Goal: Task Accomplishment & Management: Complete application form

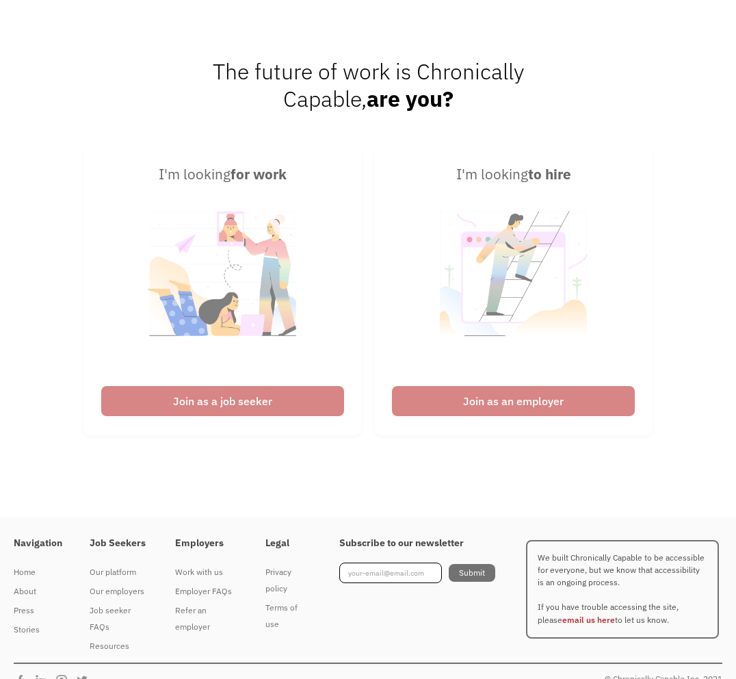
scroll to position [608, 0]
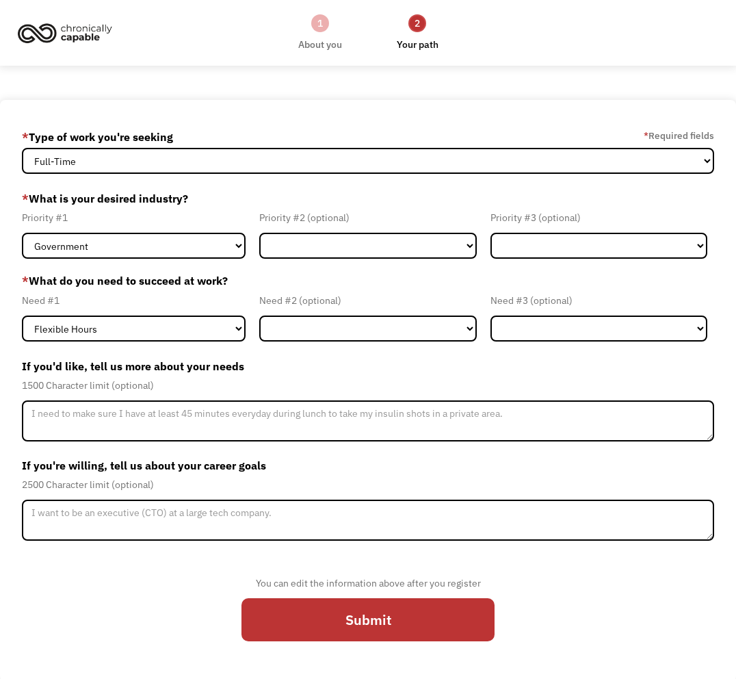
select select "Both Full-Time and Part-Time"
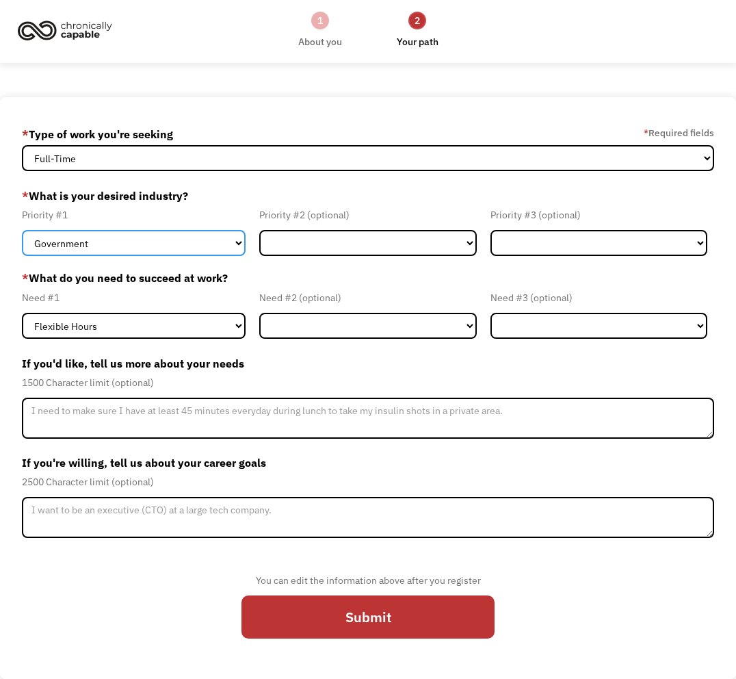
click at [136, 245] on select "Government Finance & Insurance Health & Social Care Tech & Engineering Creative…" at bounding box center [134, 243] width 224 height 26
select select "Tech & Engineering"
click at [22, 230] on select "Government Finance & Insurance Health & Social Care Tech & Engineering Creative…" at bounding box center [134, 243] width 224 height 26
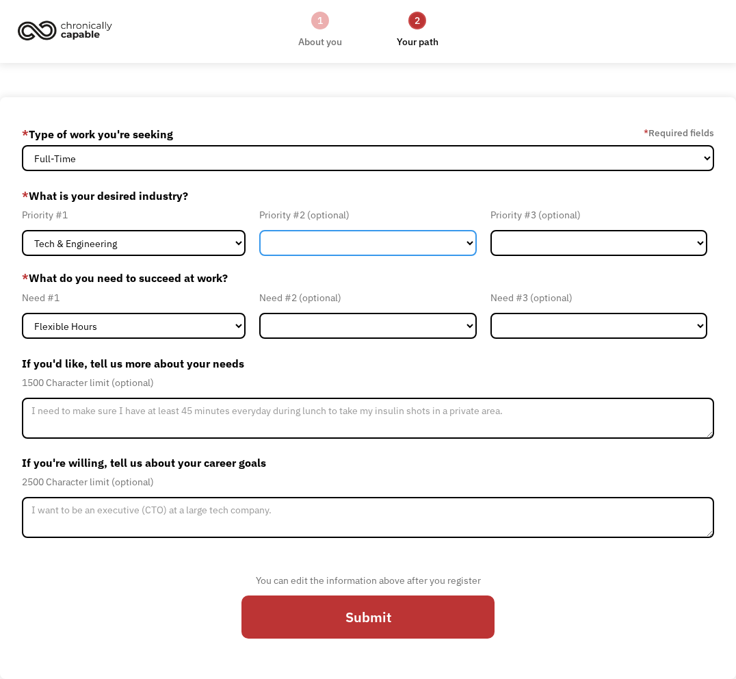
click at [270, 248] on select "Government Finance & Insurance Health & Social Care Tech & Engineering Creative…" at bounding box center [367, 243] width 217 height 26
select select "Finance & Insurance"
click at [259, 230] on select "Government Finance & Insurance Health & Social Care Tech & Engineering Creative…" at bounding box center [367, 243] width 217 height 26
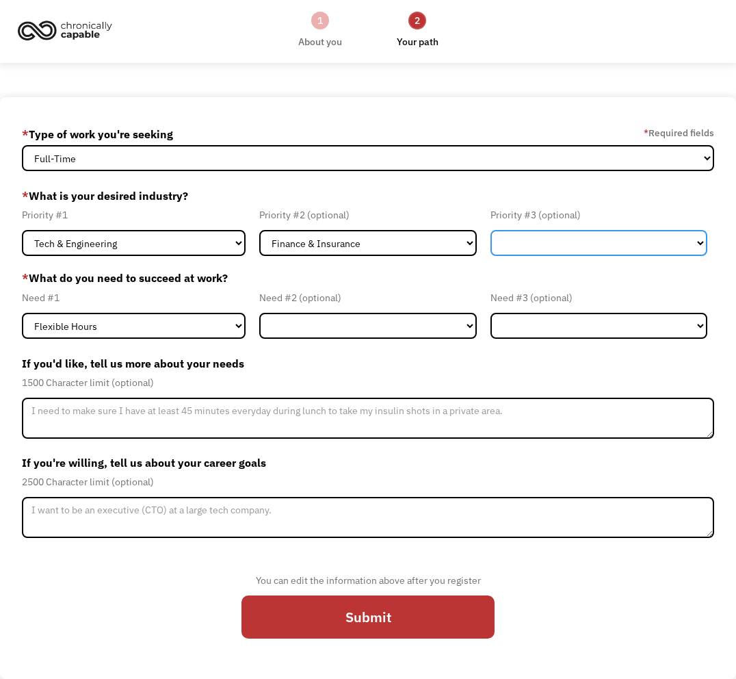
click at [555, 246] on select "Government Finance & Insurance Health & Social Care Tech & Engineering Creative…" at bounding box center [599, 243] width 217 height 26
select select "Other"
click at [491, 230] on select "Government Finance & Insurance Health & Social Care Tech & Engineering Creative…" at bounding box center [599, 243] width 217 height 26
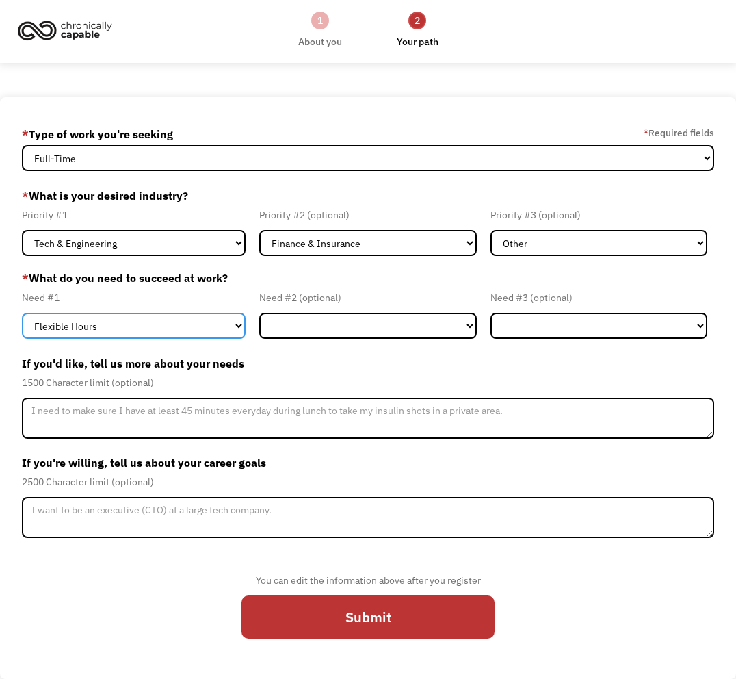
click at [168, 325] on select "Flexible Hours Remote Work Service Animal On-site Accommodations Visual Support…" at bounding box center [134, 326] width 224 height 26
click at [22, 313] on select "Flexible Hours Remote Work Service Animal On-site Accommodations Visual Support…" at bounding box center [134, 326] width 224 height 26
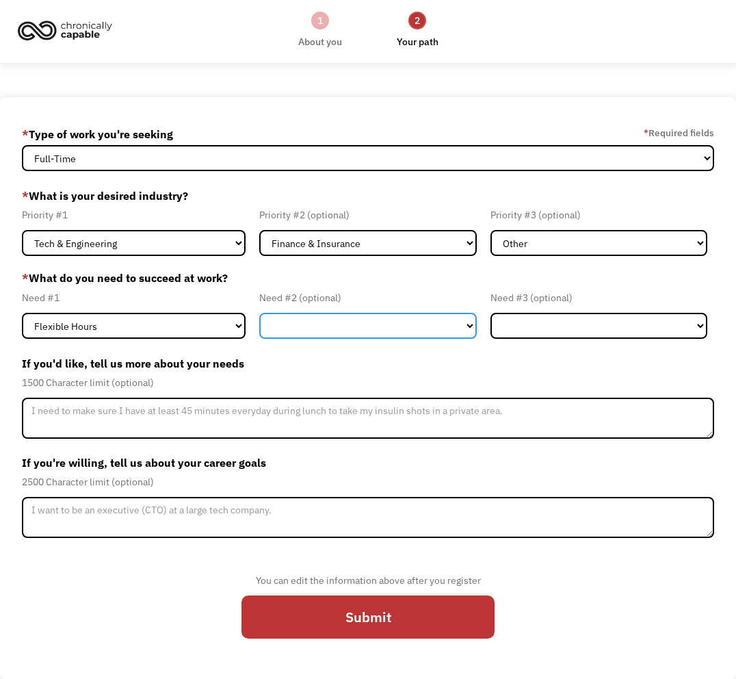
click at [294, 325] on select "Flexible Hours Remote Work Service Animal On-site Accommodations Visual Support…" at bounding box center [367, 326] width 217 height 26
select select "Remote Work"
click at [259, 313] on select "Flexible Hours Remote Work Service Animal On-site Accommodations Visual Support…" at bounding box center [367, 326] width 217 height 26
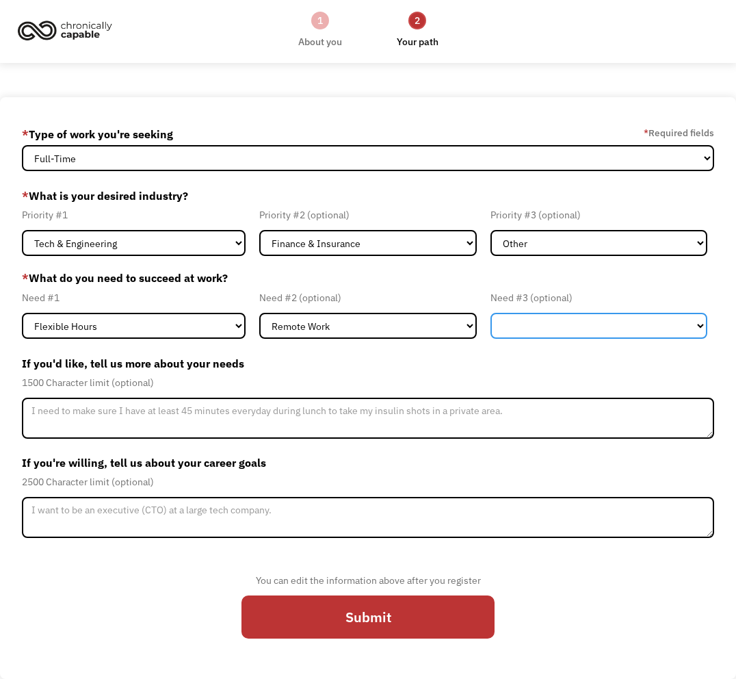
click at [576, 335] on select "Flexible Hours Remote Work Service Animal On-site Accommodations Visual Support…" at bounding box center [599, 326] width 217 height 26
select select "Other"
click at [491, 313] on select "Flexible Hours Remote Work Service Animal On-site Accommodations Visual Support…" at bounding box center [599, 326] width 217 height 26
click at [207, 344] on form "68c26442637fb2afc1802548 aaronb50@gmail.com Aaron Bergman * Type of work you're…" at bounding box center [368, 387] width 692 height 529
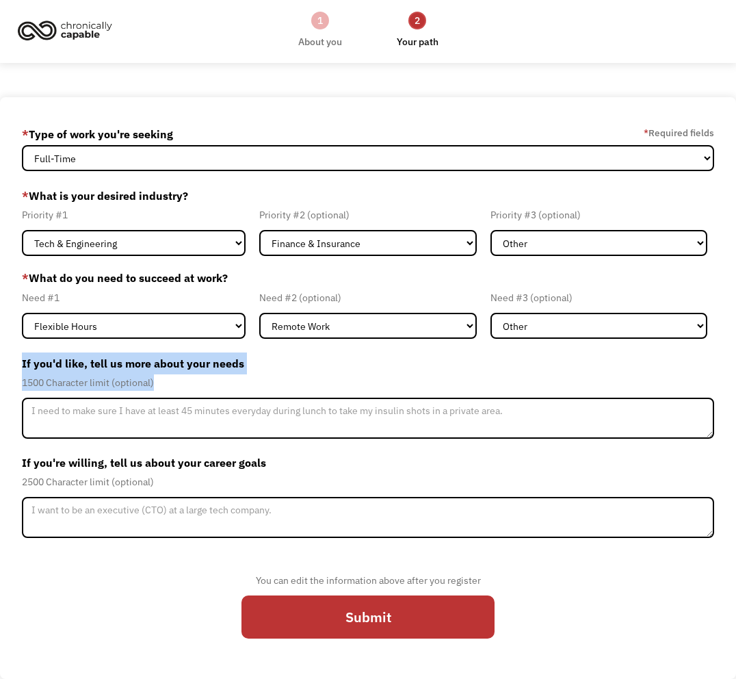
drag, startPoint x: 168, startPoint y: 384, endPoint x: 18, endPoint y: 355, distance: 152.1
click at [18, 355] on div "68c26442637fb2afc1802548 aaronb50@gmail.com Aaron Bergman * Type of work you're…" at bounding box center [368, 388] width 736 height 582
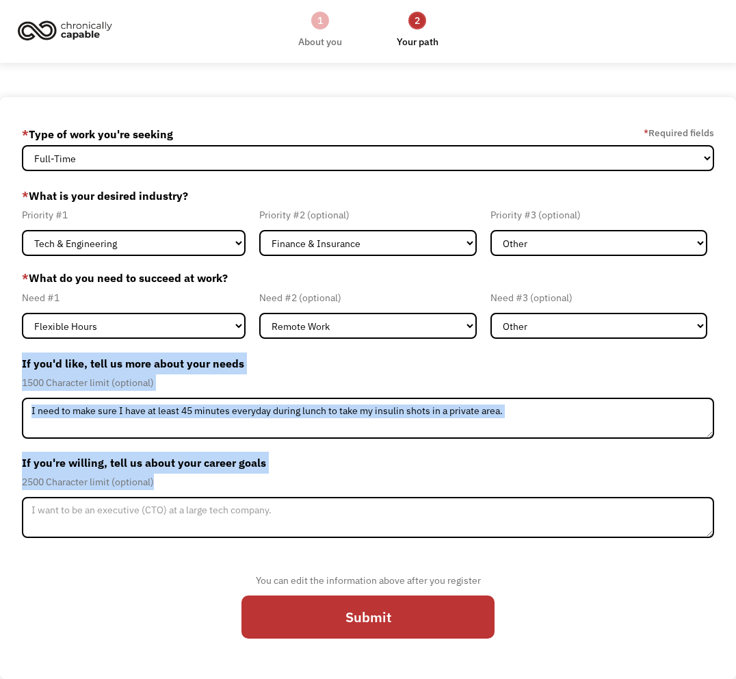
drag, startPoint x: 172, startPoint y: 481, endPoint x: 10, endPoint y: 348, distance: 210.6
click at [10, 347] on div "68c26442637fb2afc1802548 aaronb50@gmail.com Aaron Bergman * Type of work you're…" at bounding box center [368, 388] width 736 height 582
copy form "If you'd like, tell us more about your needs 1500 Character limit (optional) If…"
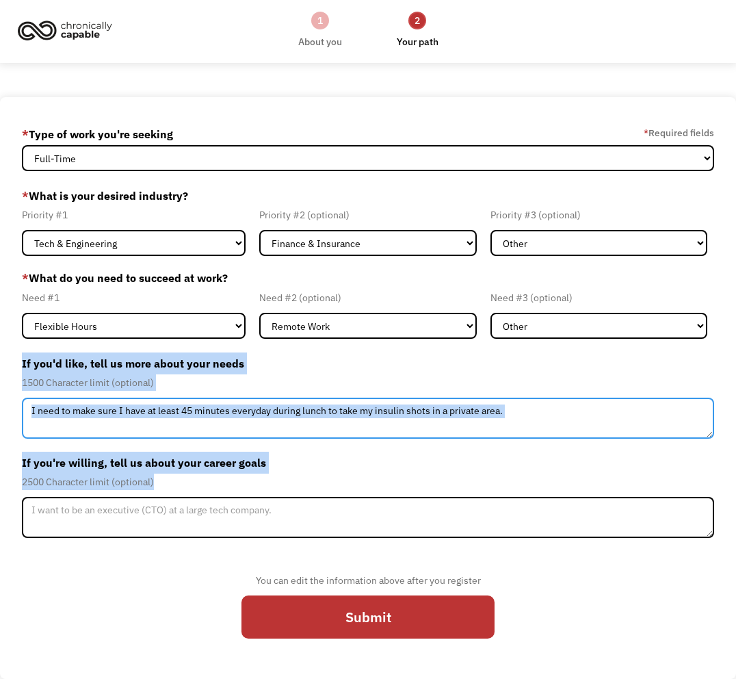
click at [264, 425] on textarea "Member-Update-Form-Step2" at bounding box center [368, 418] width 692 height 41
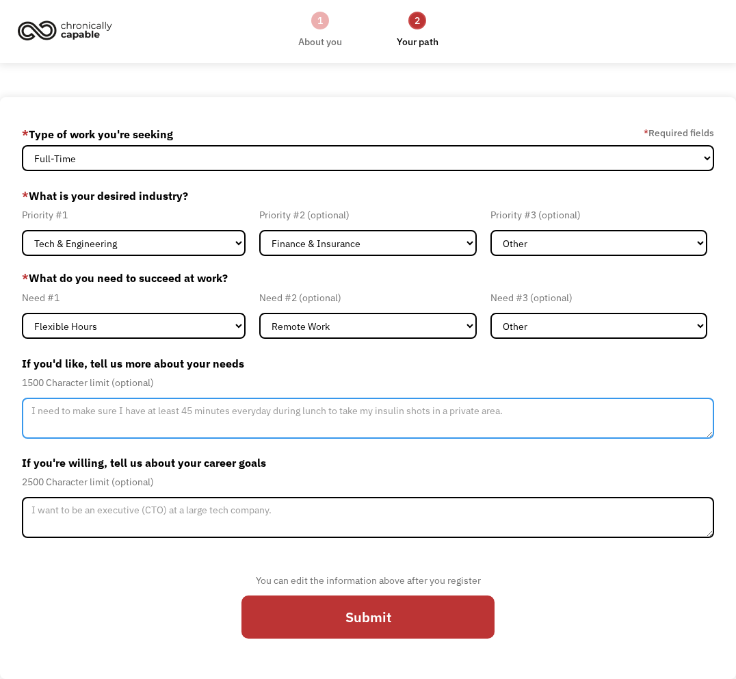
paste textarea "I need extreme scheduling flexibility due to a chronic health condition that ca…"
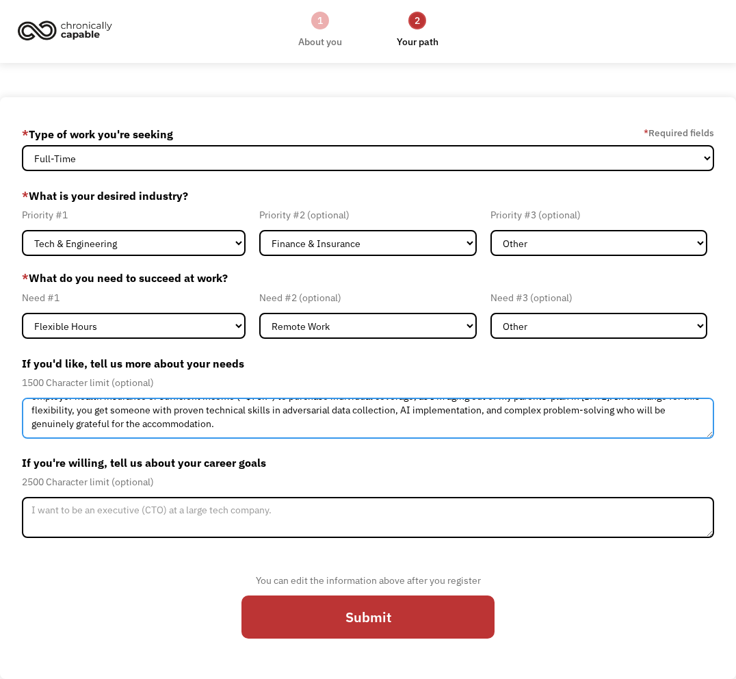
scroll to position [68, 0]
type textarea "I need extreme scheduling flexibility due to a chronic health condition that ca…"
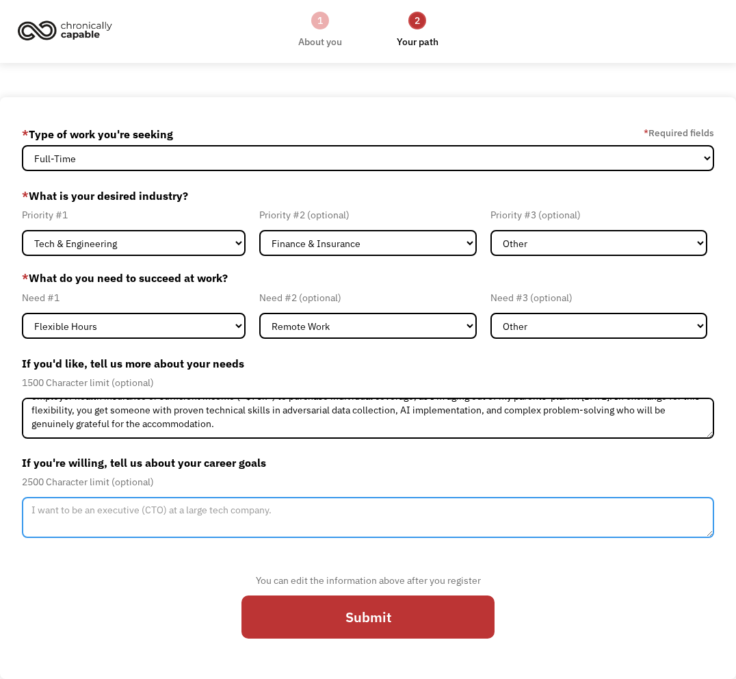
click at [233, 524] on textarea "Member-Update-Form-Step2" at bounding box center [368, 517] width 692 height 41
paste textarea "Based on your documents, here are blurbs for those fields: **If you'd like, tel…"
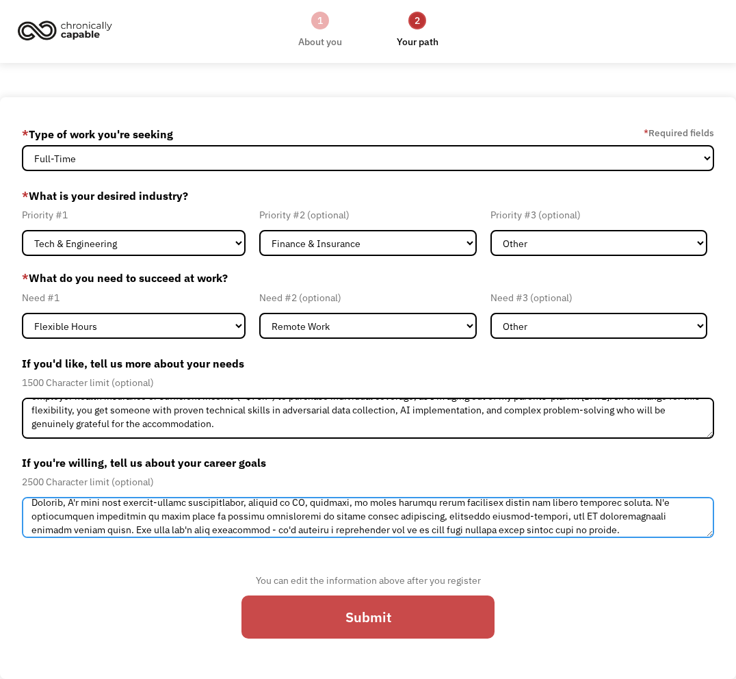
type textarea "Based on your documents, here are blurbs for those fields: **If you'd like, tel…"
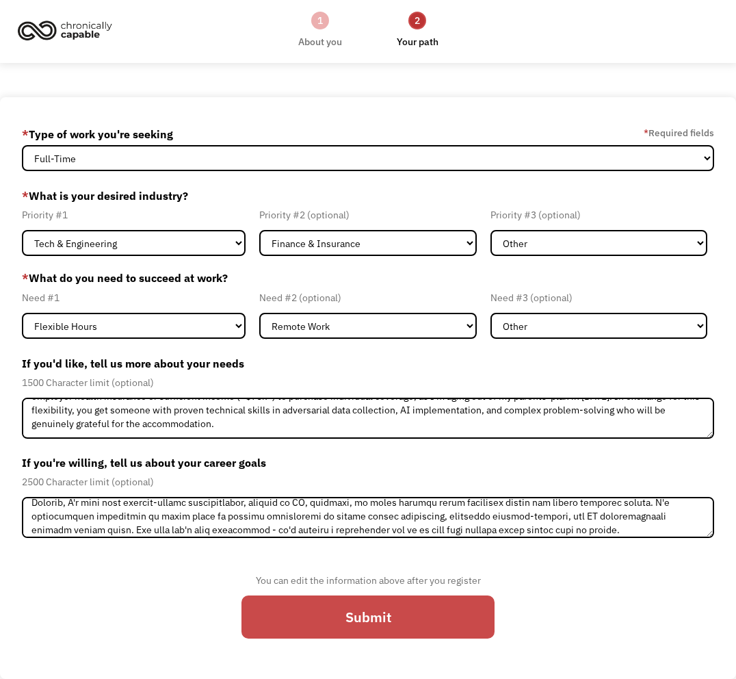
click at [306, 620] on input "Submit" at bounding box center [368, 617] width 253 height 44
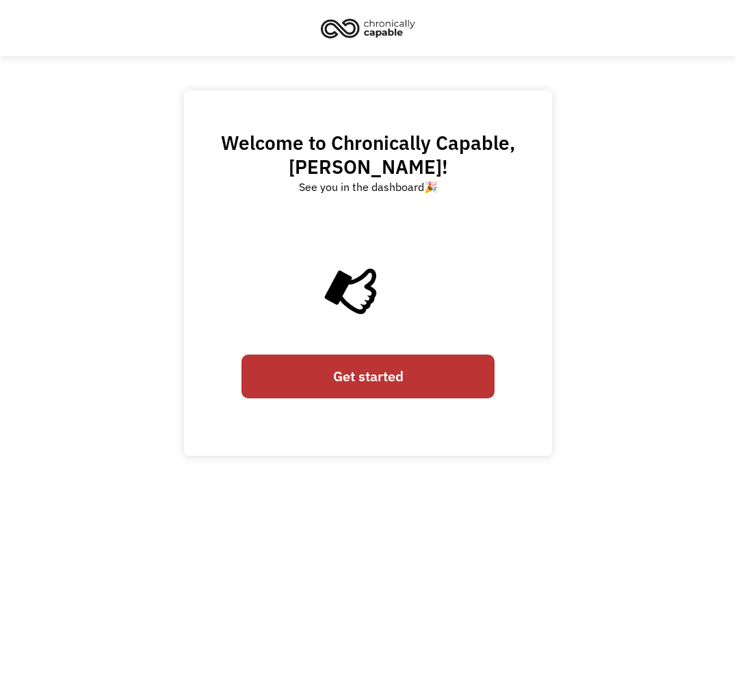
click at [336, 381] on link "Get started" at bounding box center [368, 377] width 253 height 44
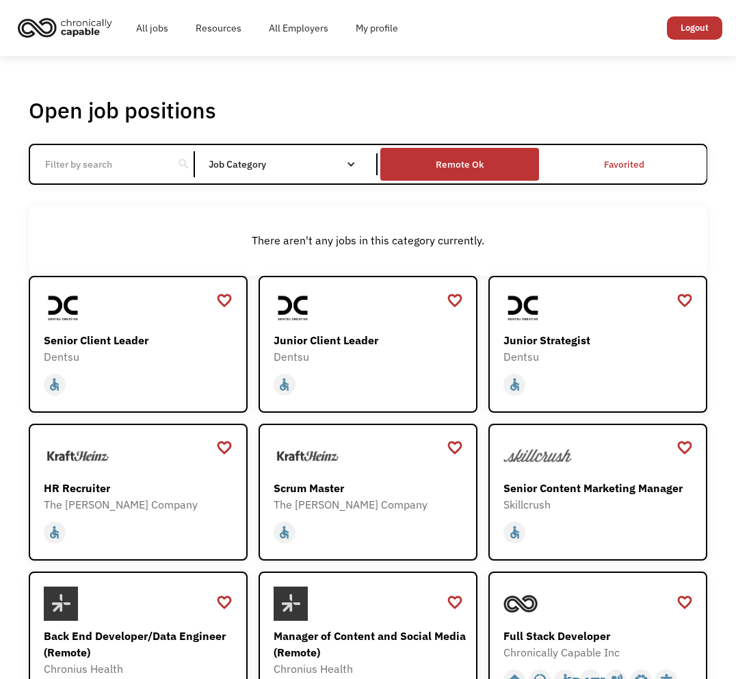
click at [489, 172] on div "Remote Ok" at bounding box center [460, 164] width 159 height 26
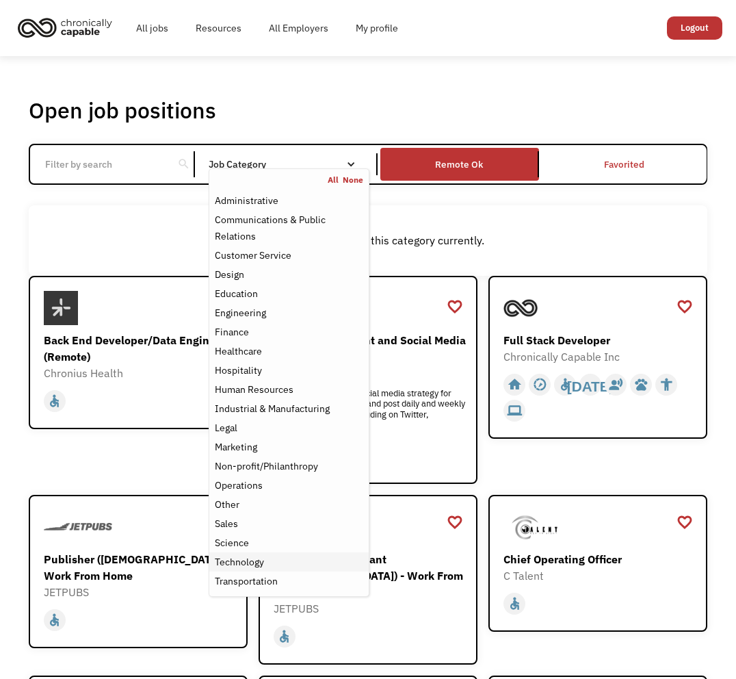
click at [267, 567] on div "Technology" at bounding box center [289, 562] width 149 height 16
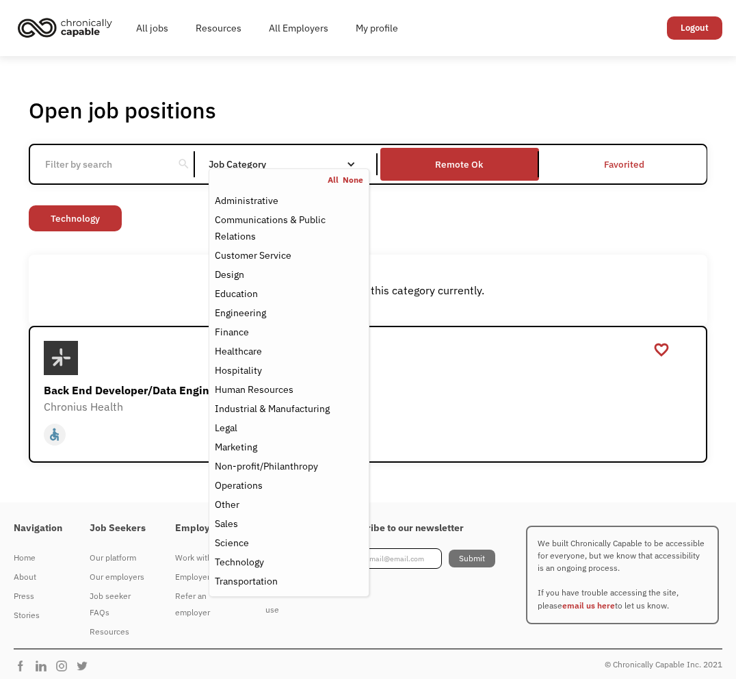
click at [168, 253] on div "Open job positions You have X liked items Search search Filter by category Admi…" at bounding box center [369, 279] width 680 height 366
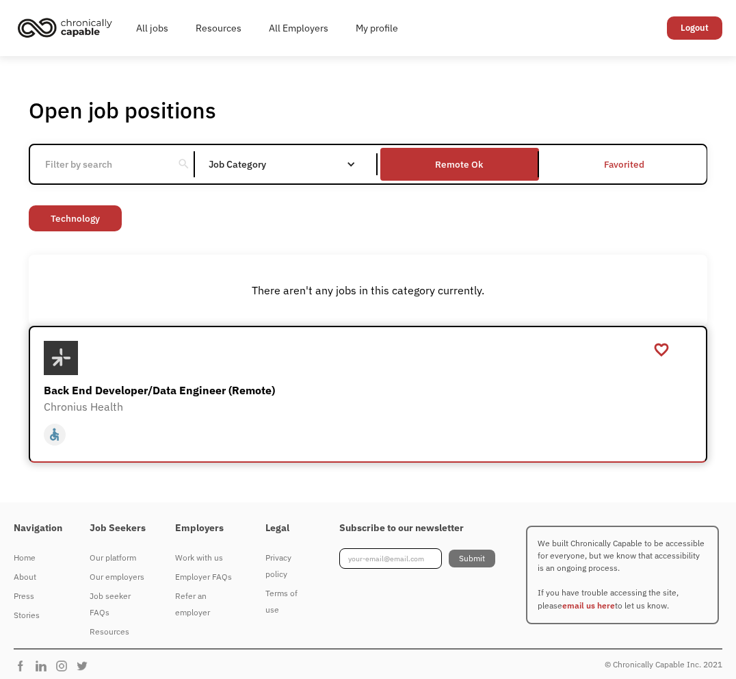
click at [196, 429] on div "home slow_motion_video accessible today not_interested supervisor_account recor…" at bounding box center [370, 435] width 653 height 26
click at [452, 162] on div "Remote Ok" at bounding box center [460, 164] width 48 height 16
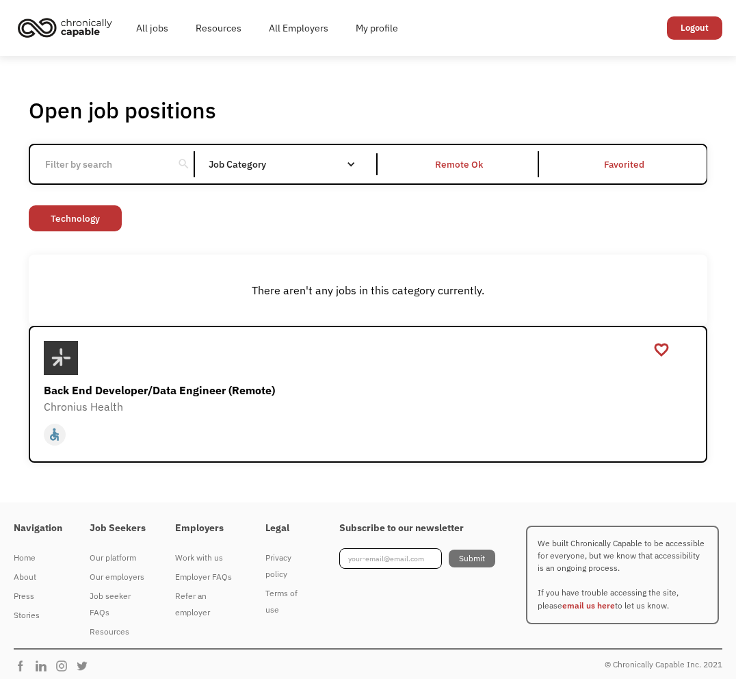
click at [129, 163] on input "Email Form" at bounding box center [101, 164] width 129 height 26
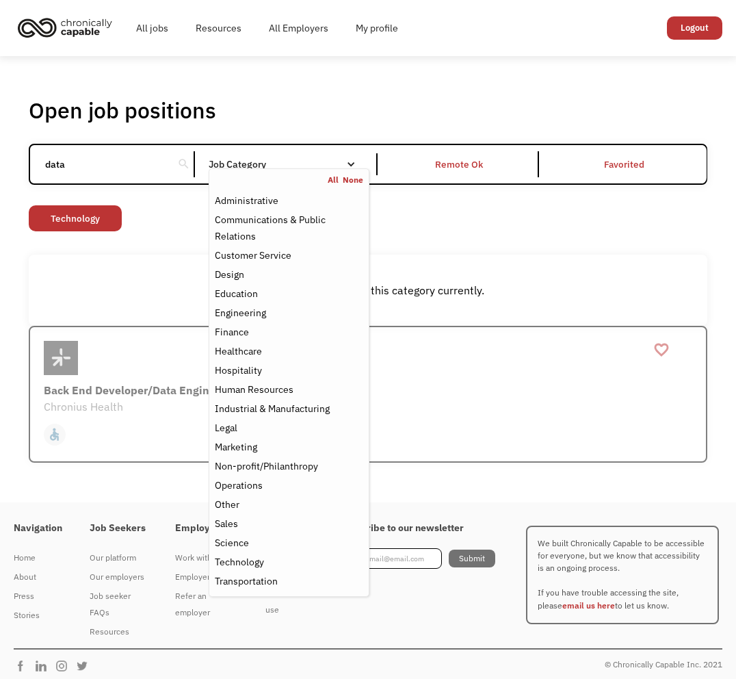
type input "data"
click at [357, 159] on div "Job Category" at bounding box center [289, 164] width 161 height 22
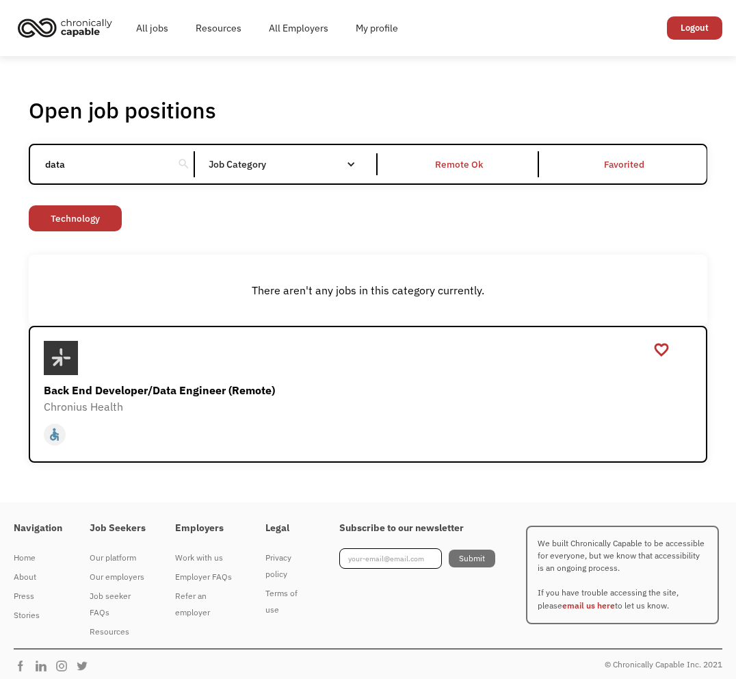
click at [359, 168] on div "Job Category" at bounding box center [289, 164] width 161 height 10
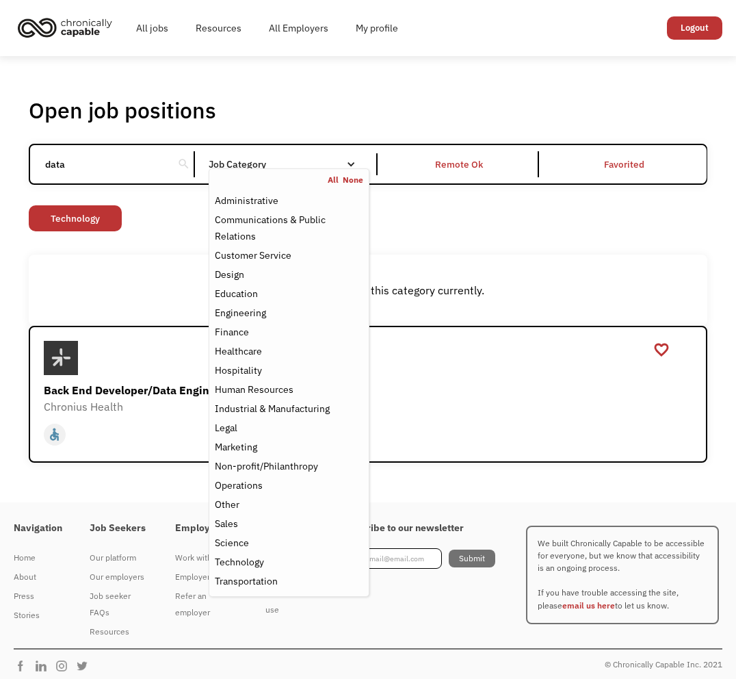
click at [331, 181] on link "All" at bounding box center [335, 180] width 15 height 11
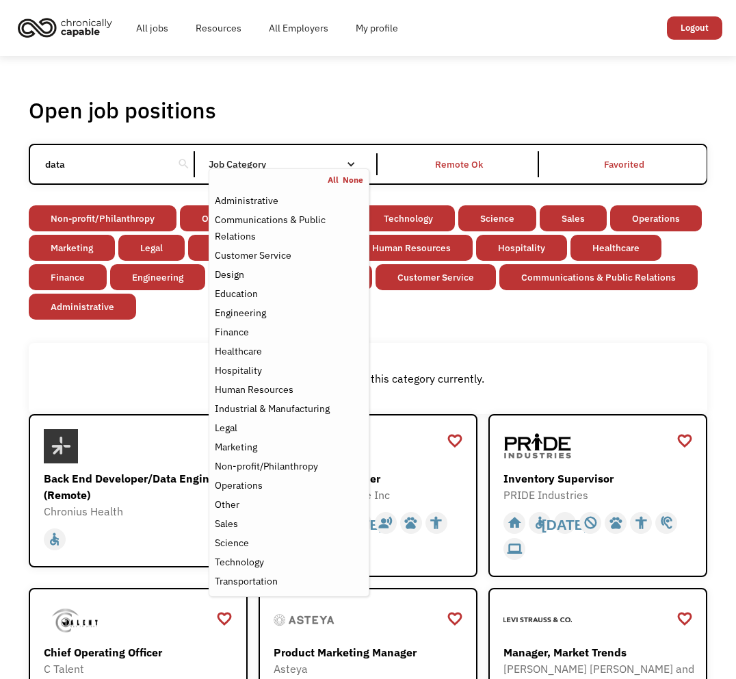
click at [88, 177] on input "data" at bounding box center [101, 164] width 129 height 26
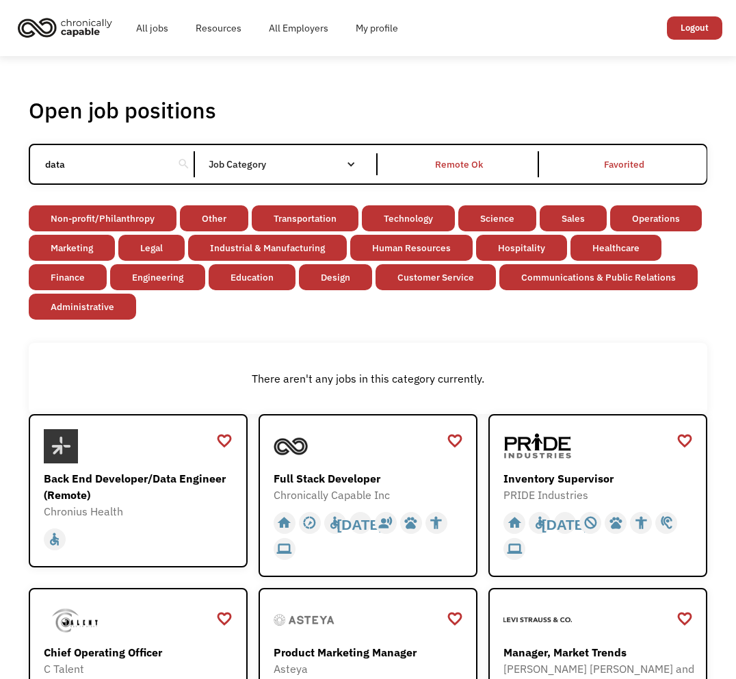
click input "Email Form" at bounding box center [0, 0] width 0 height 0
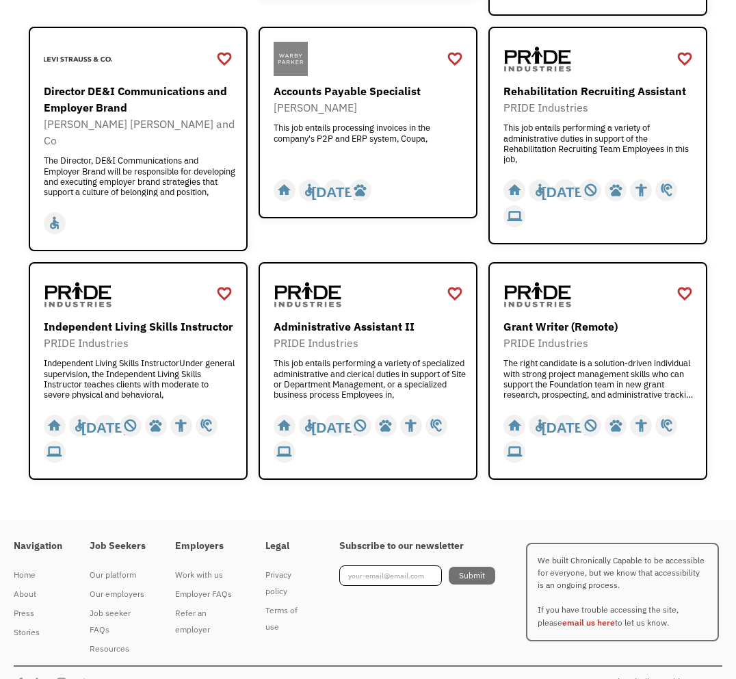
scroll to position [177, 0]
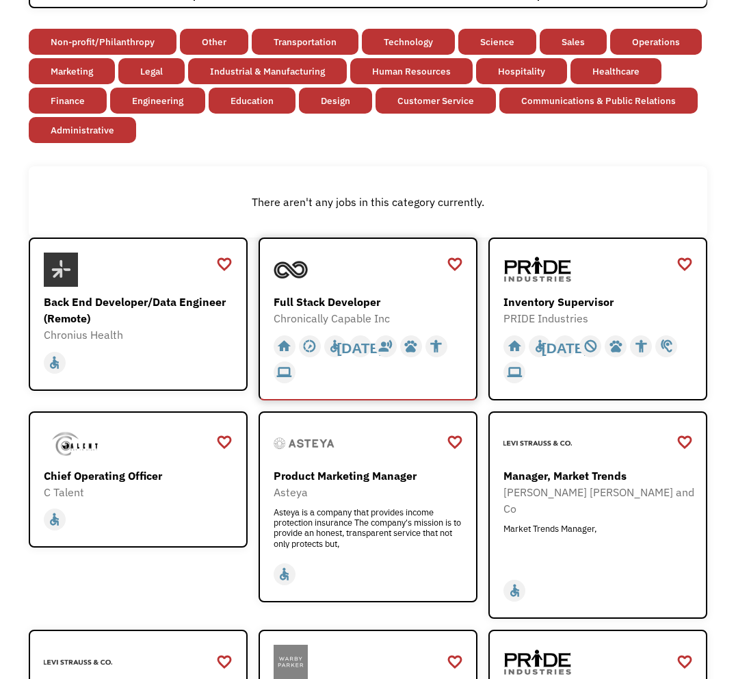
click at [370, 302] on div "Full Stack Developer" at bounding box center [370, 302] width 192 height 16
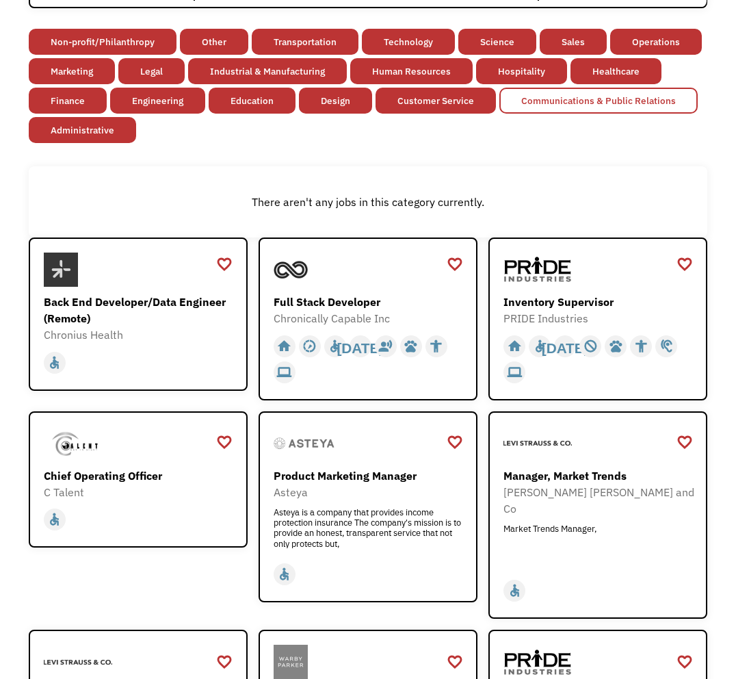
scroll to position [0, 0]
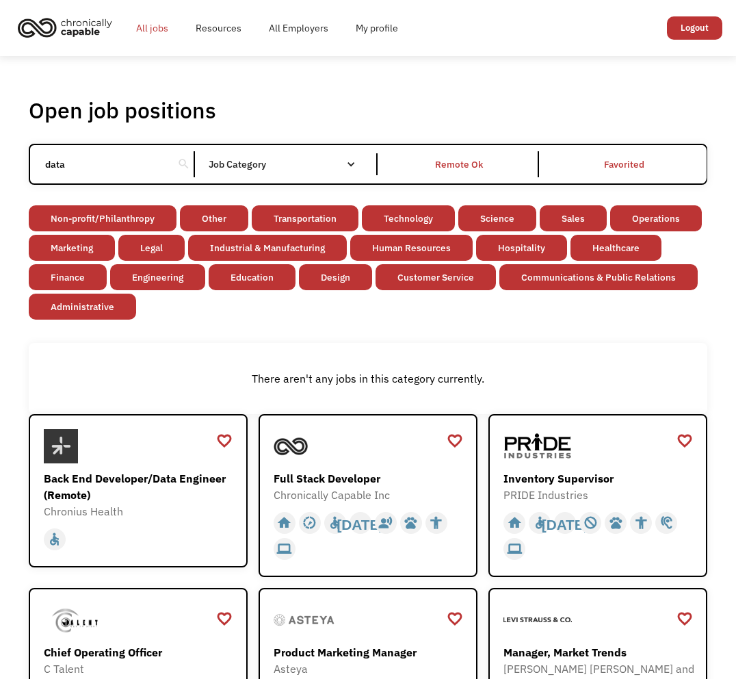
click at [157, 30] on link "All jobs" at bounding box center [153, 28] width 60 height 44
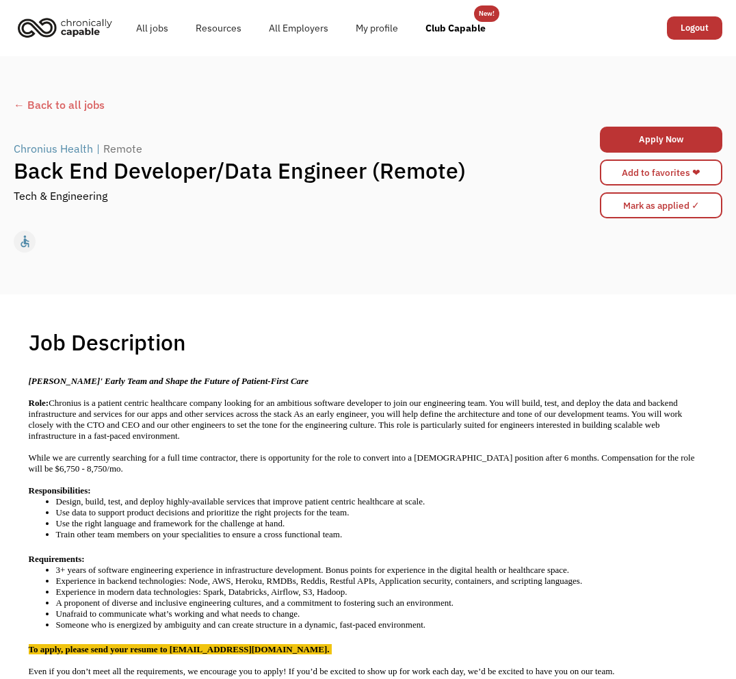
click at [90, 105] on div "← Back to all jobs" at bounding box center [368, 104] width 709 height 16
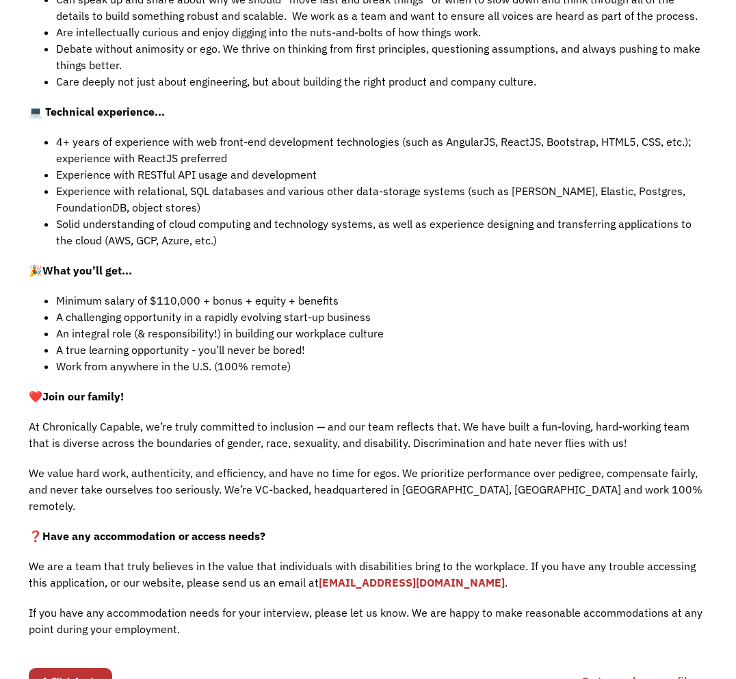
scroll to position [906, 0]
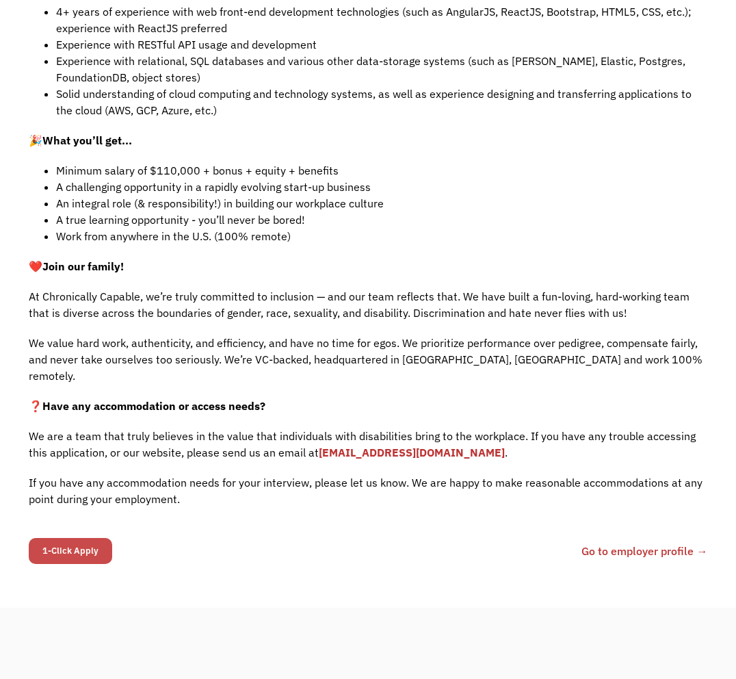
click at [77, 539] on input "1-Click Apply" at bounding box center [70, 551] width 83 height 26
type input "Please wait..."
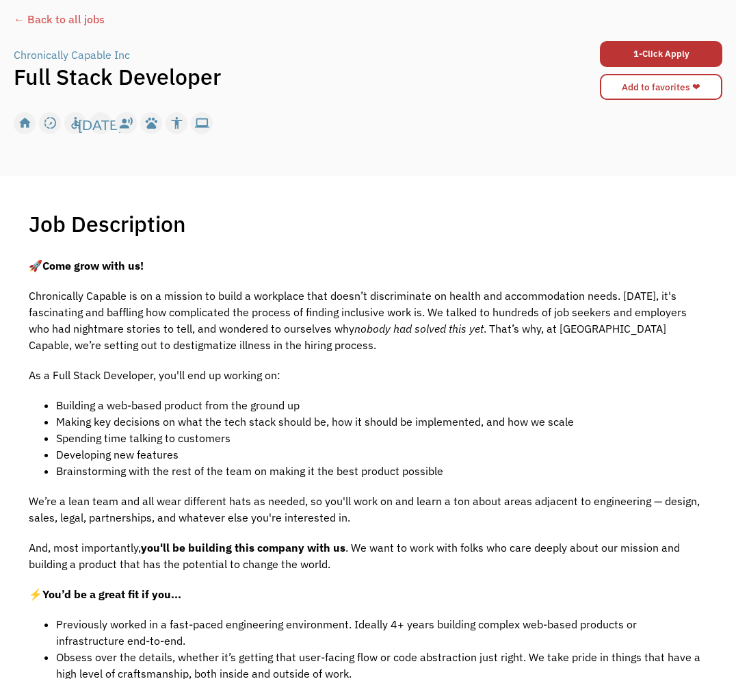
scroll to position [0, 0]
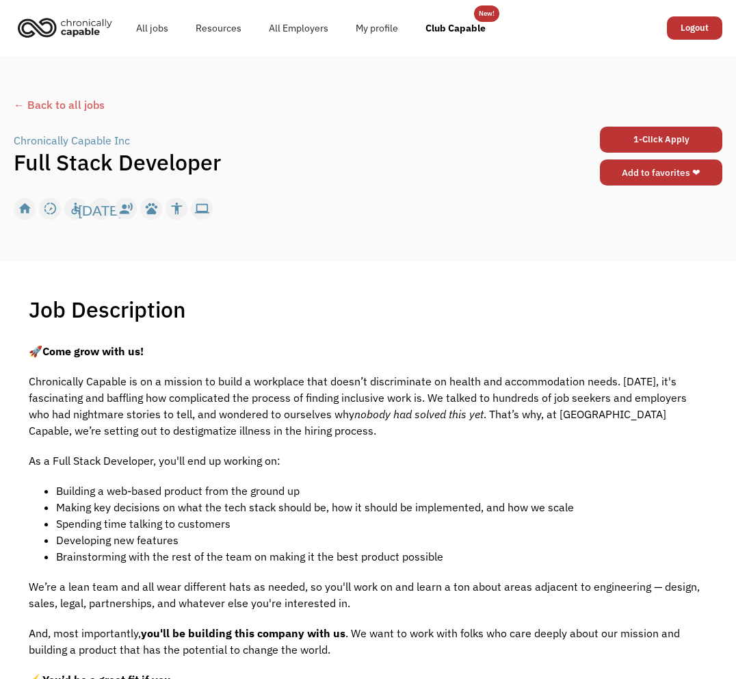
click at [656, 177] on link "Add to favorites ❤" at bounding box center [661, 172] width 123 height 26
click at [96, 139] on div "Chronically Capable Inc" at bounding box center [72, 140] width 116 height 16
click at [452, 27] on link "Club Capable" at bounding box center [456, 28] width 88 height 44
click at [313, 31] on link "All Employers" at bounding box center [298, 28] width 87 height 44
click at [79, 102] on div "← Back to all jobs" at bounding box center [368, 104] width 709 height 16
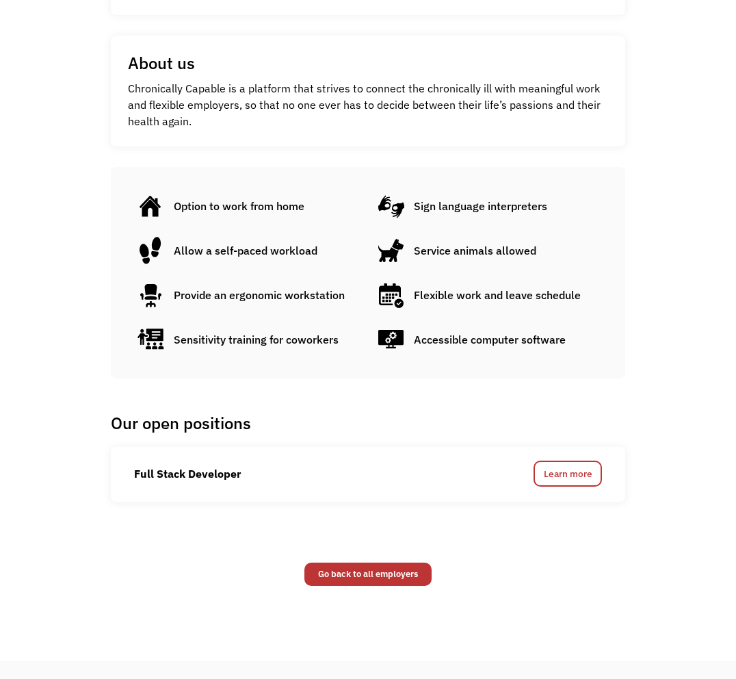
scroll to position [595, 0]
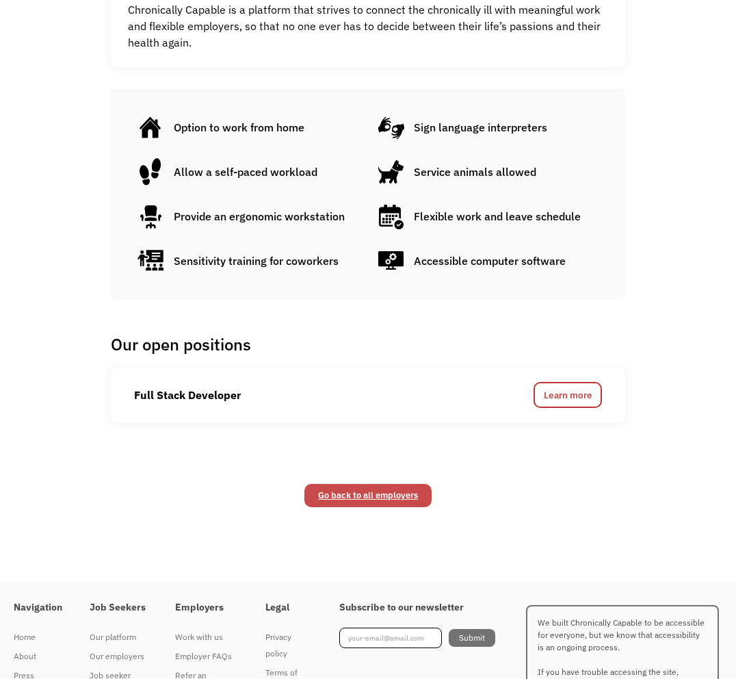
click at [321, 489] on link "Go back to all employers" at bounding box center [368, 495] width 127 height 23
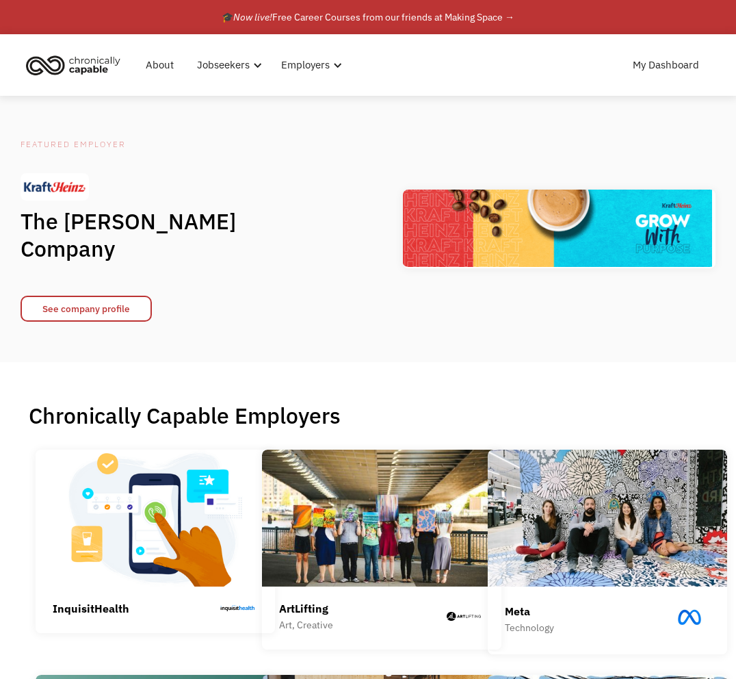
scroll to position [79, 0]
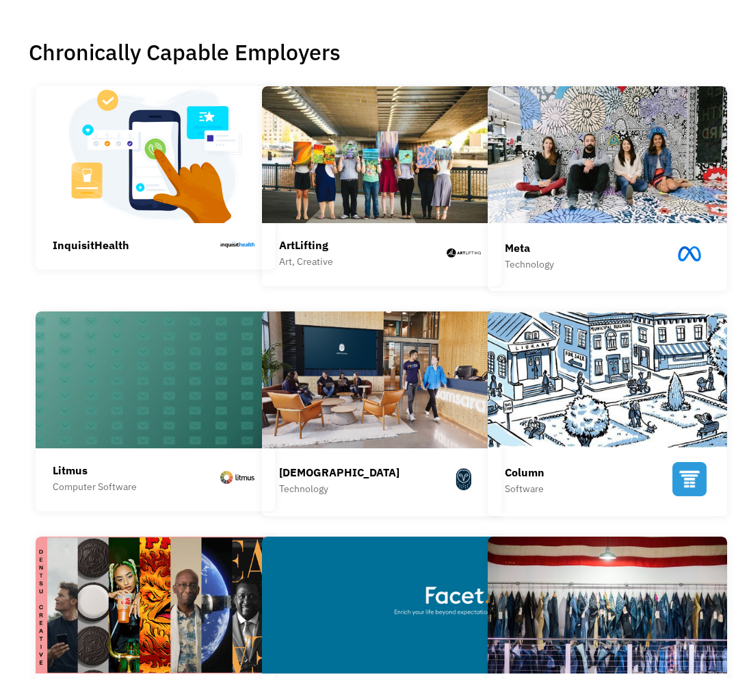
scroll to position [43, 0]
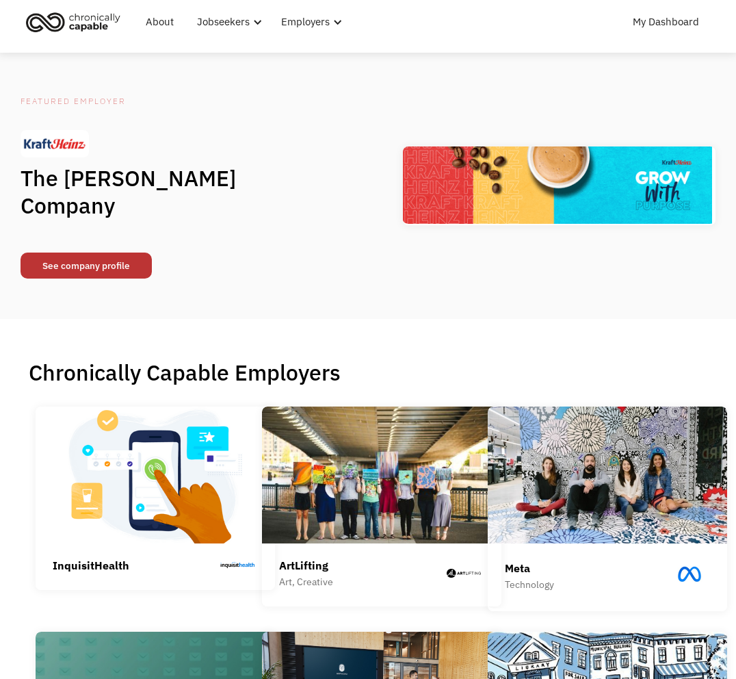
click at [107, 253] on link "See company profile" at bounding box center [86, 266] width 131 height 26
click at [531, 90] on div "Featured Employer The [PERSON_NAME] Company See company profile" at bounding box center [368, 186] width 736 height 198
click at [679, 21] on link "My Dashboard" at bounding box center [666, 22] width 83 height 44
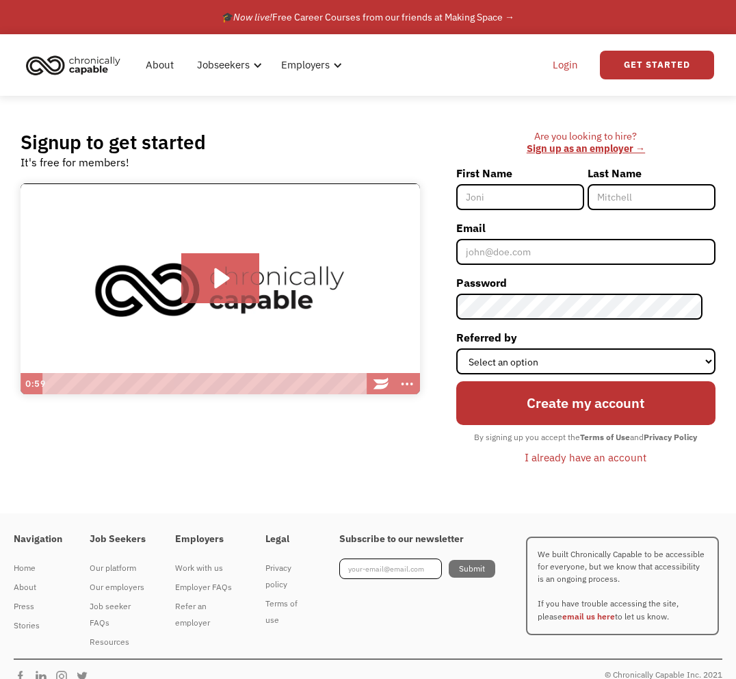
click at [558, 66] on link "Login" at bounding box center [566, 65] width 42 height 44
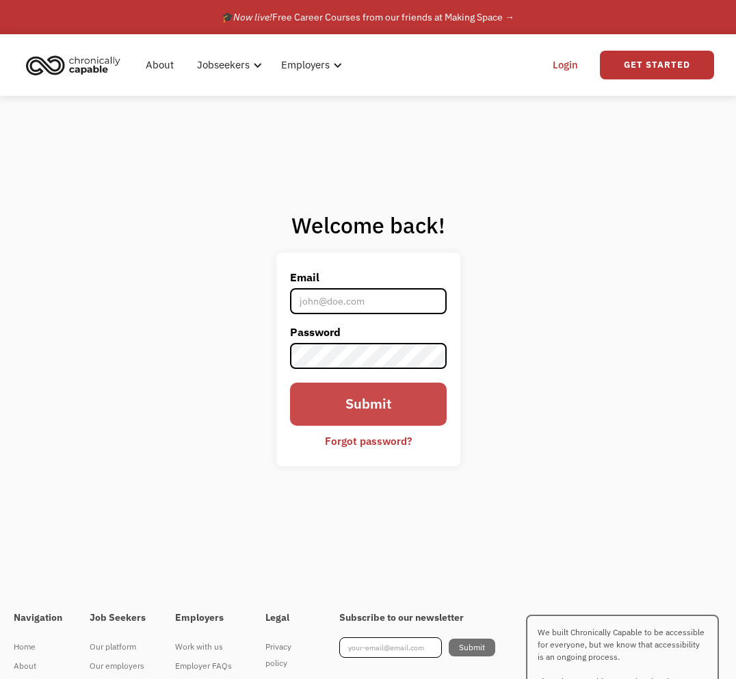
type input "aaronb50@gmail.com"
click at [365, 398] on input "Submit" at bounding box center [368, 405] width 157 height 44
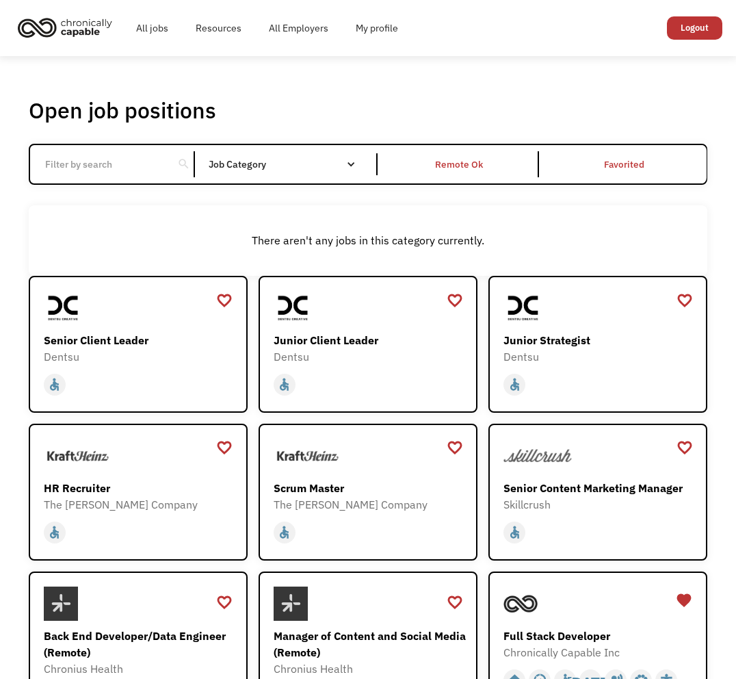
click at [164, 157] on input "Email Form" at bounding box center [101, 164] width 129 height 26
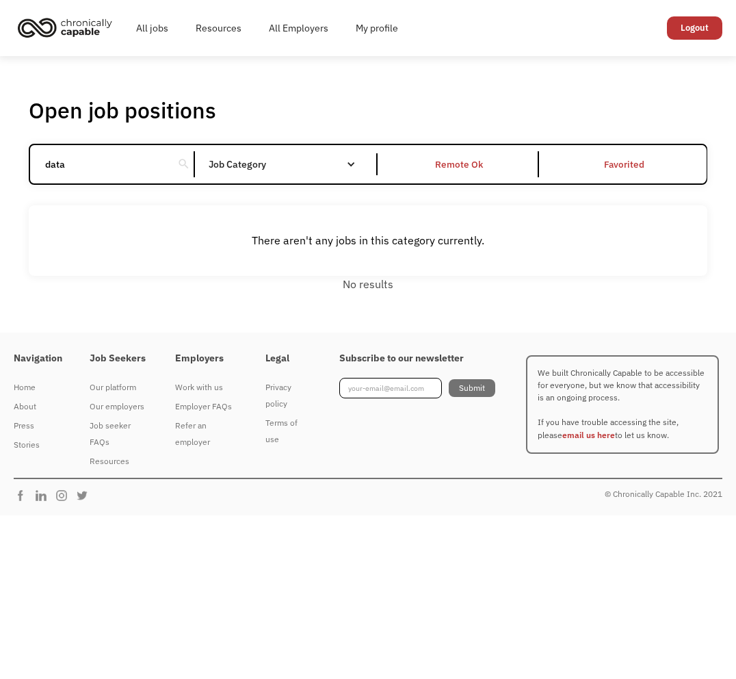
type input "data"
click input "Email Form" at bounding box center [0, 0] width 0 height 0
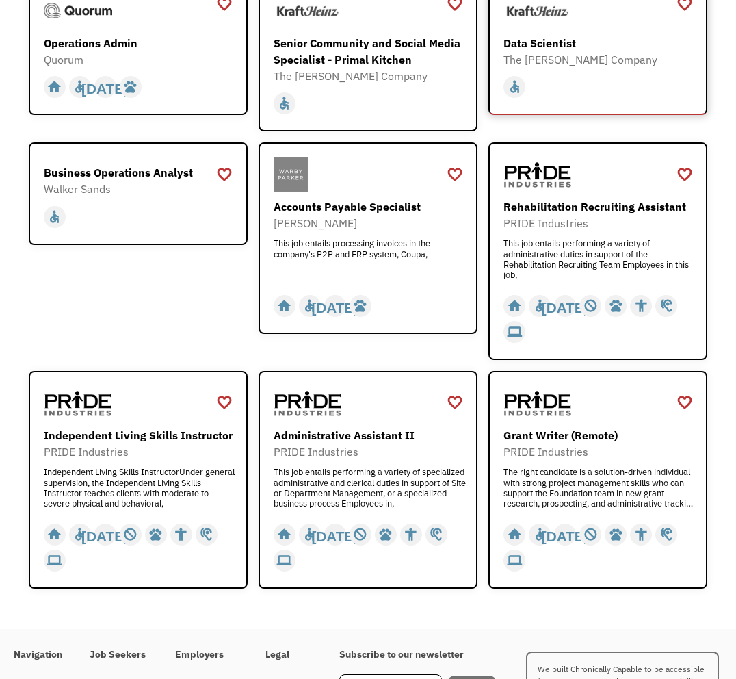
scroll to position [1779, 0]
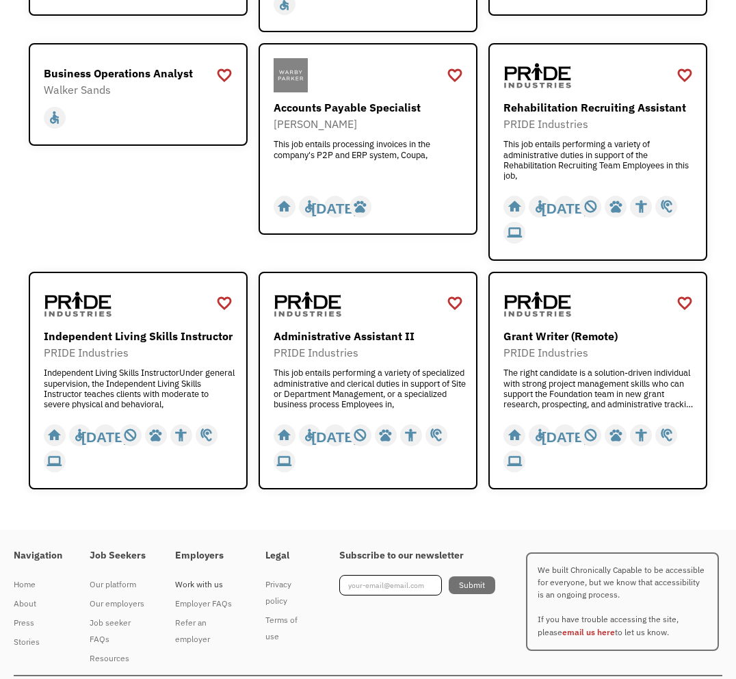
click at [193, 576] on div "Work with us" at bounding box center [206, 584] width 63 height 16
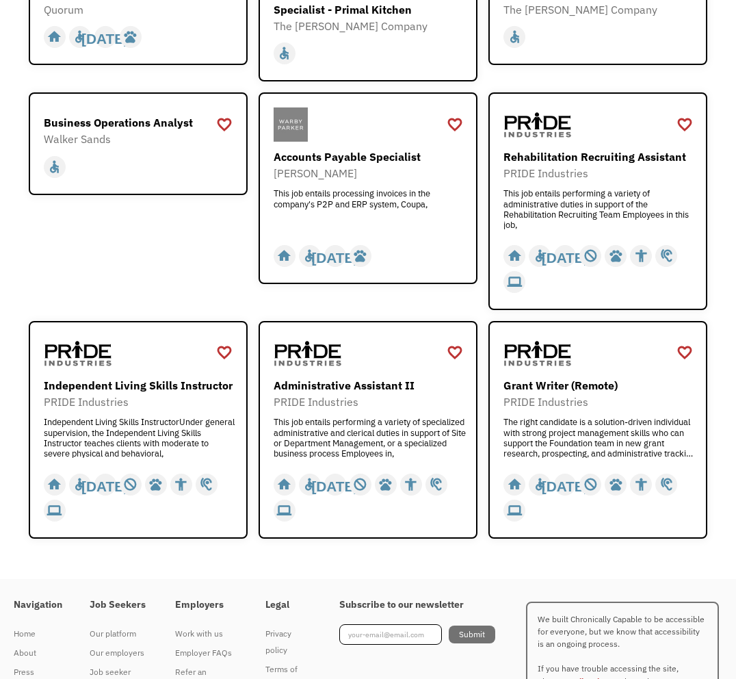
scroll to position [1779, 0]
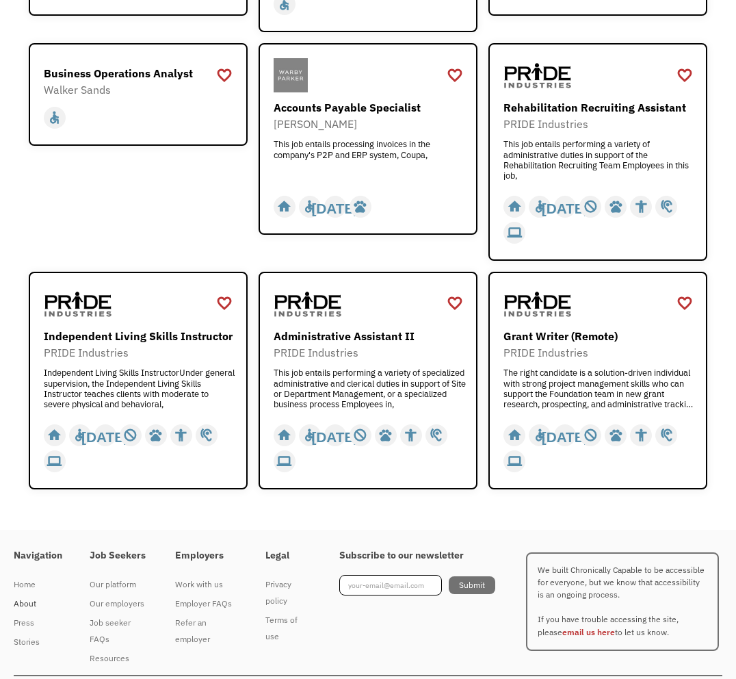
click at [31, 595] on div "About" at bounding box center [38, 603] width 49 height 16
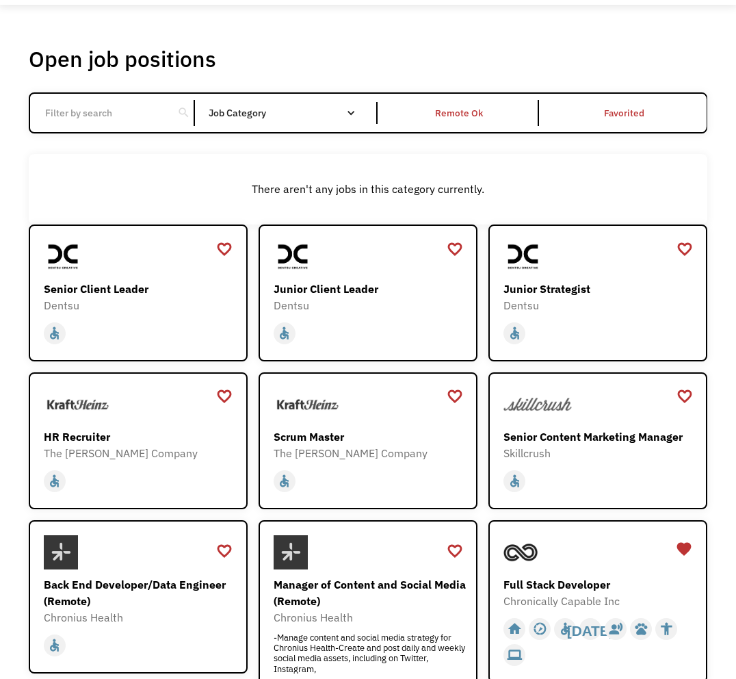
scroll to position [52, 0]
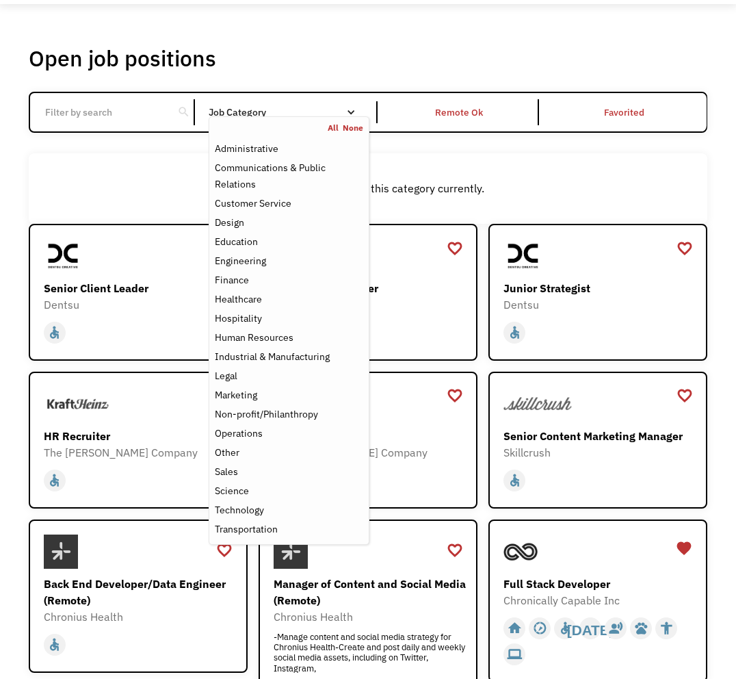
click at [339, 130] on link "All" at bounding box center [335, 128] width 15 height 11
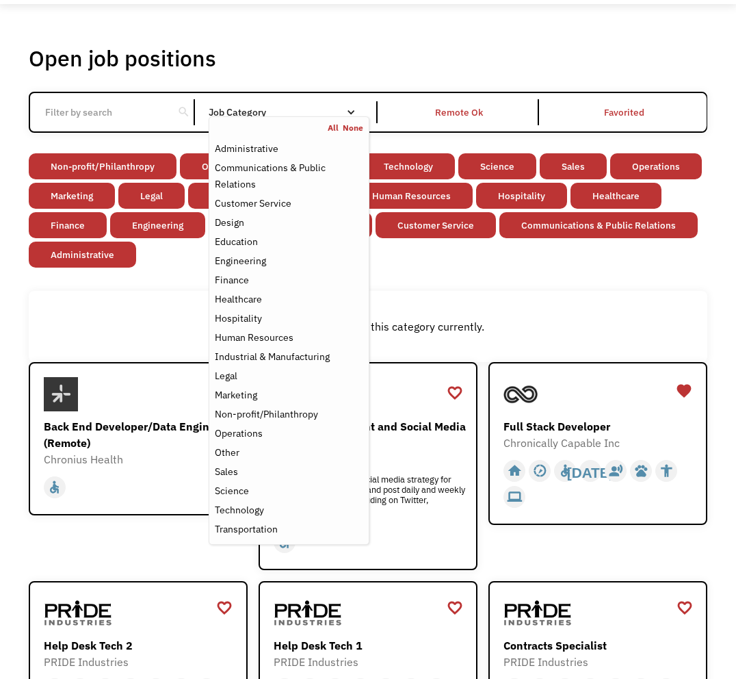
click at [154, 107] on input "Email Form" at bounding box center [101, 112] width 129 height 26
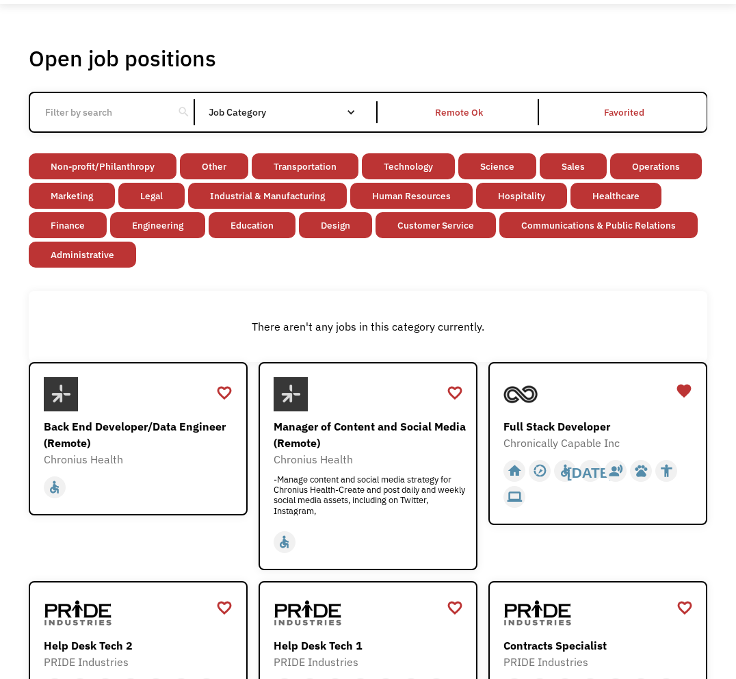
type input "D"
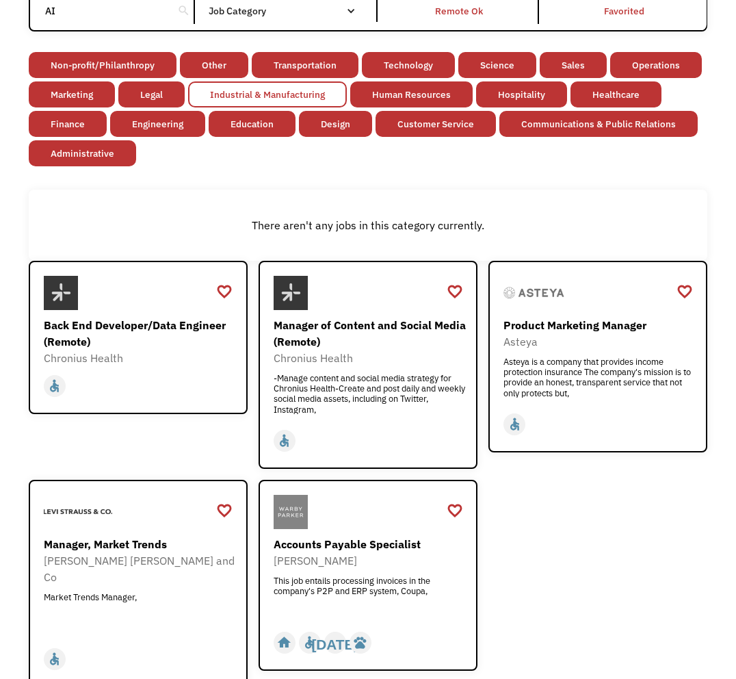
scroll to position [162, 0]
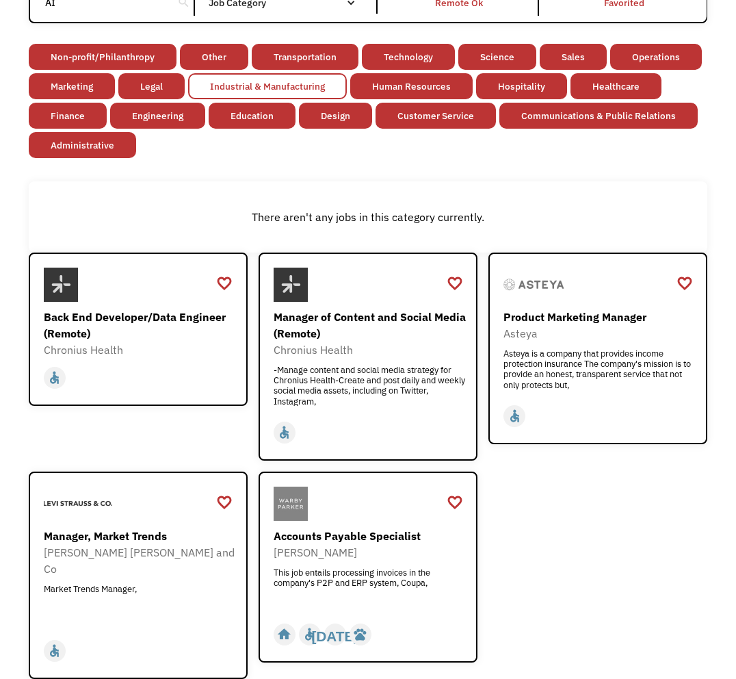
type input "A"
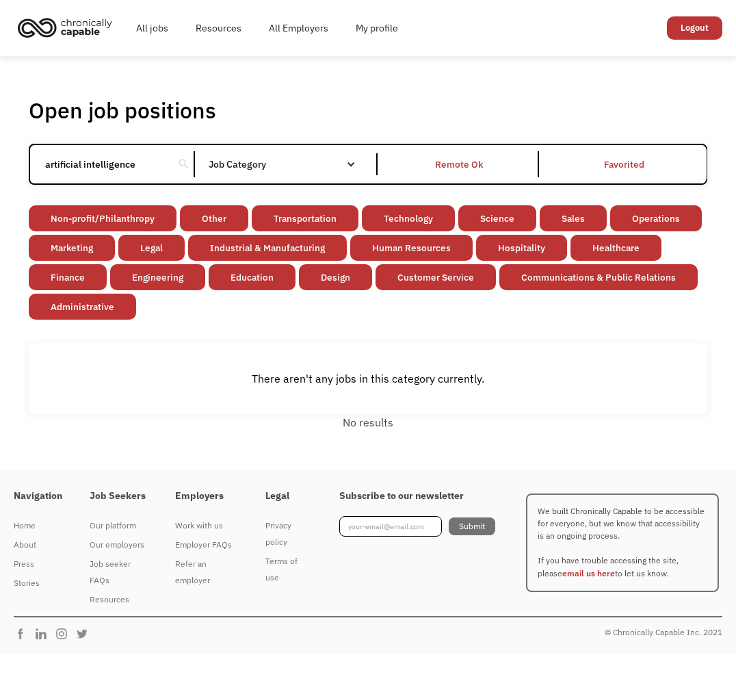
click input "Email Form" at bounding box center [0, 0] width 0 height 0
click at [163, 272] on link "Engineering" at bounding box center [157, 277] width 95 height 26
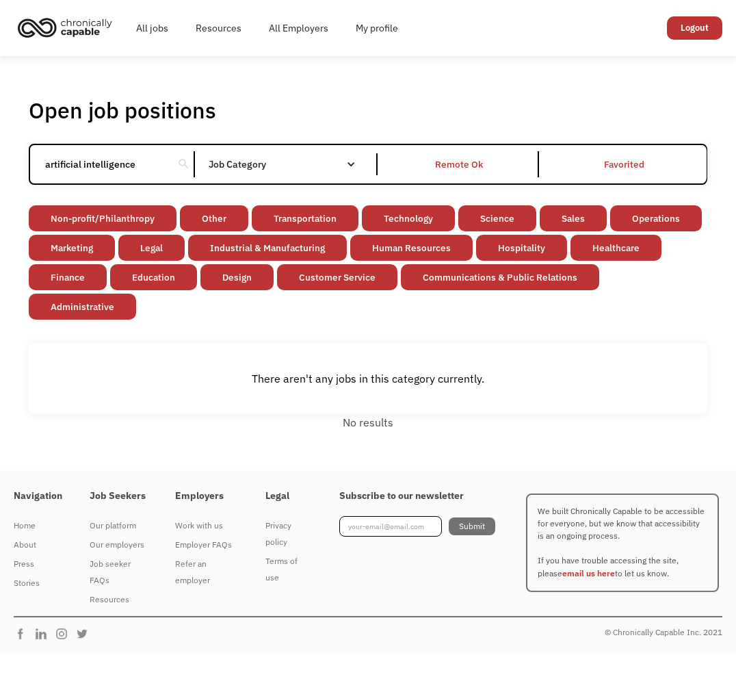
click at [120, 175] on input "artificial intelligence" at bounding box center [101, 164] width 129 height 26
type input "artificial"
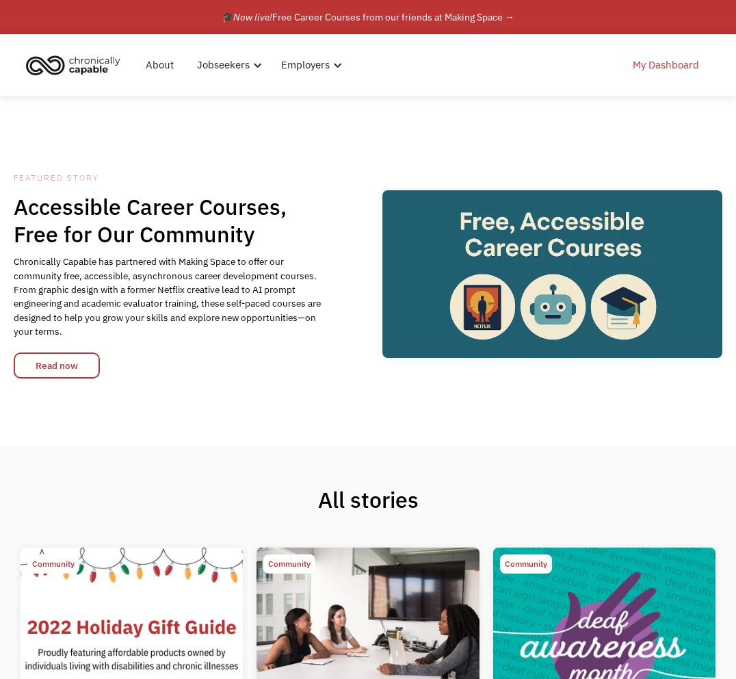
click at [651, 75] on link "My Dashboard" at bounding box center [666, 65] width 83 height 44
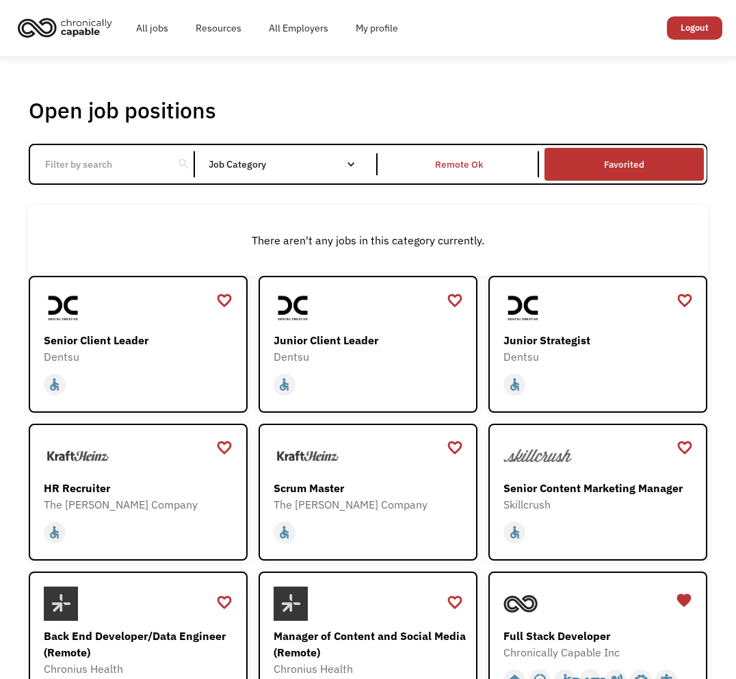
click at [595, 167] on link "Favorited" at bounding box center [624, 164] width 164 height 38
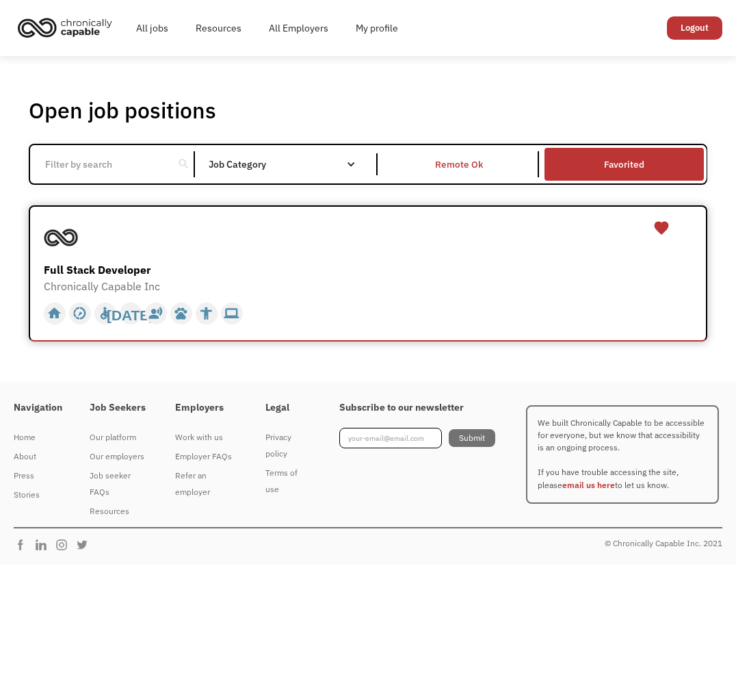
click at [287, 248] on div at bounding box center [370, 237] width 653 height 34
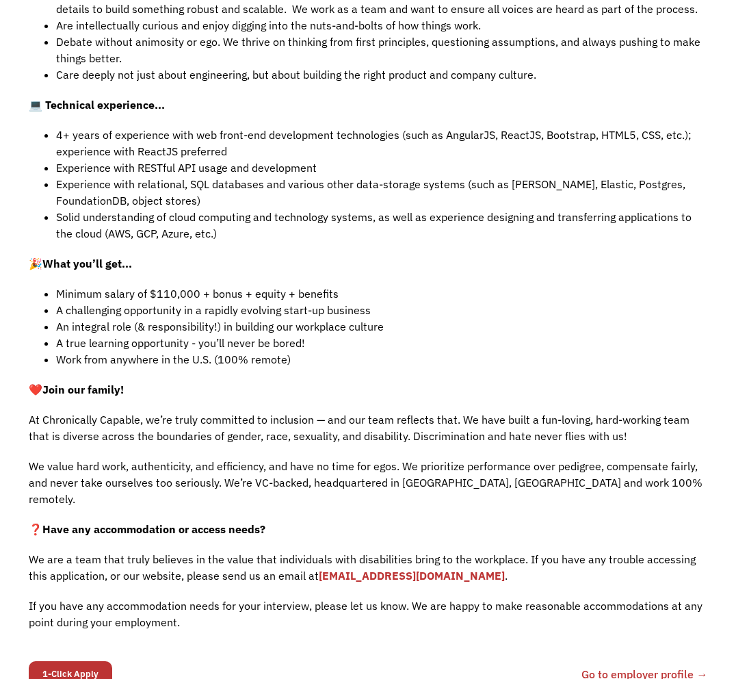
scroll to position [1213, 0]
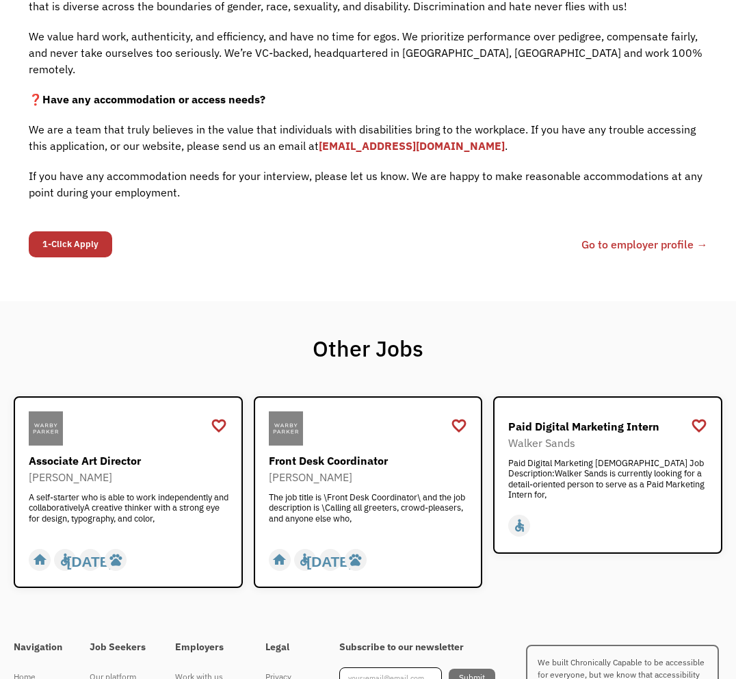
click at [615, 236] on link "Go to employer profile →" at bounding box center [645, 244] width 126 height 16
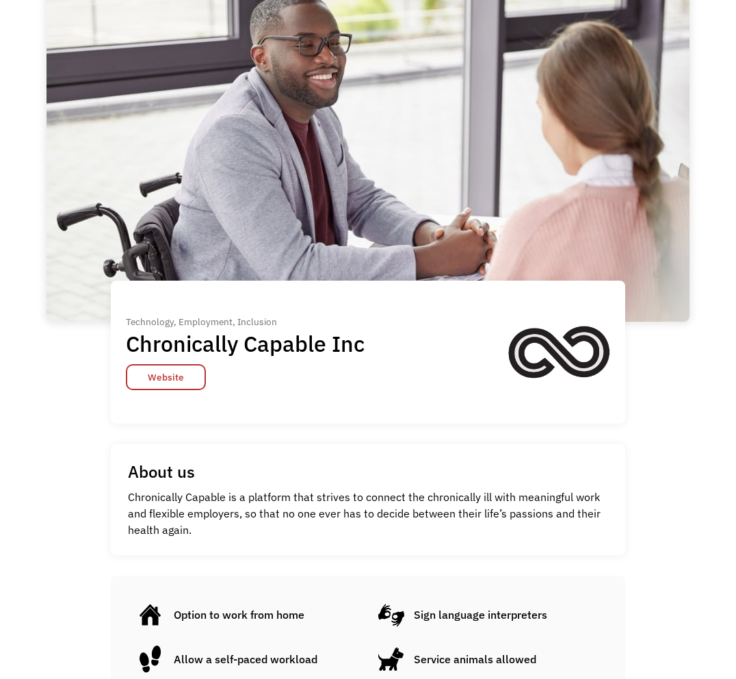
scroll to position [90, 0]
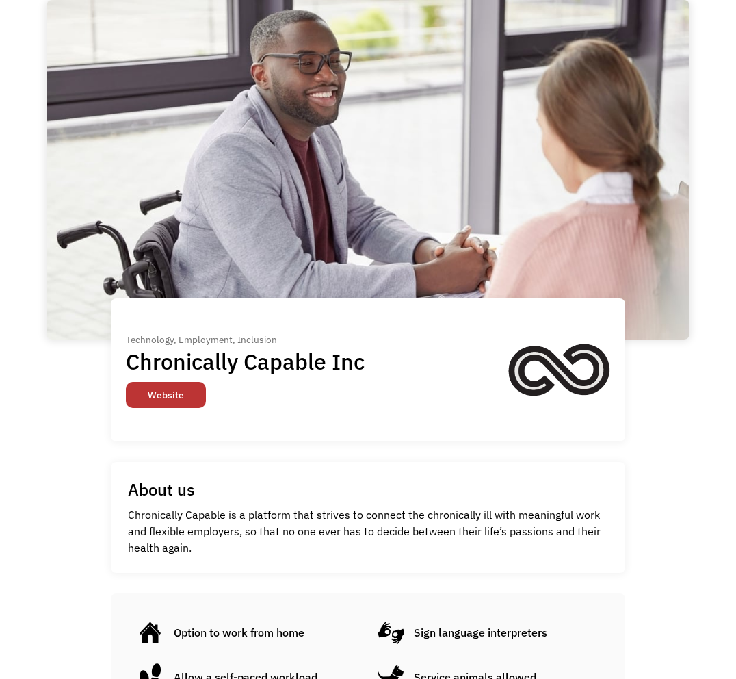
click at [176, 396] on link "Website" at bounding box center [166, 395] width 80 height 26
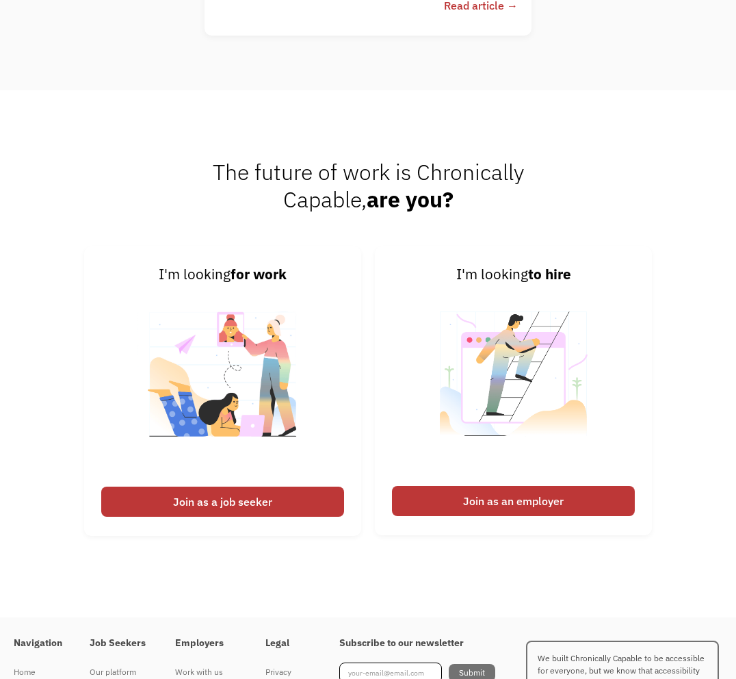
scroll to position [3975, 0]
